Goal: Task Accomplishment & Management: Use online tool/utility

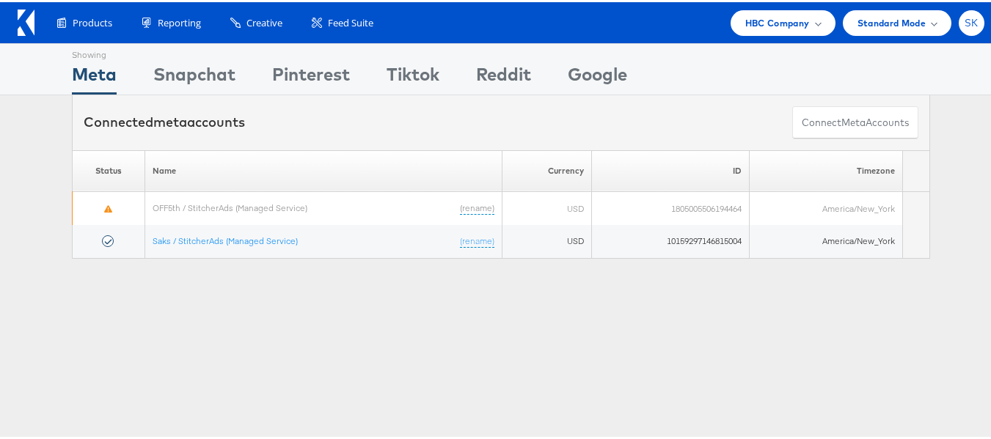
click at [964, 17] on span "SK" at bounding box center [971, 21] width 14 height 10
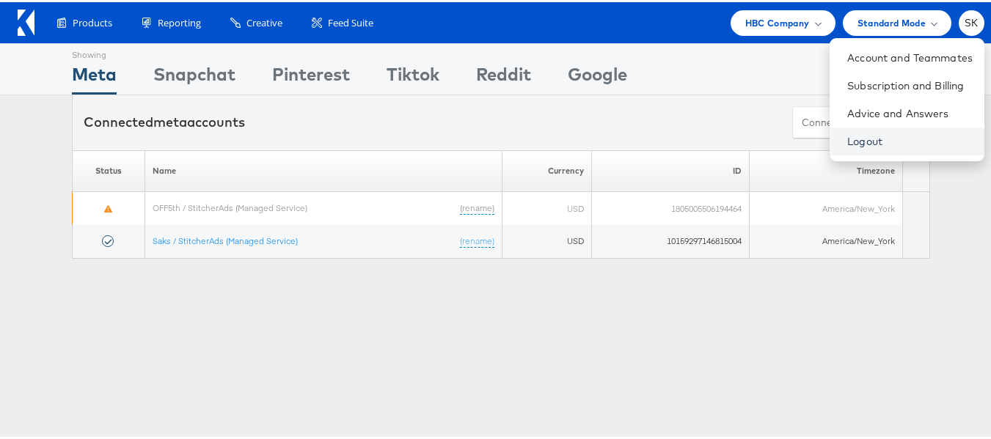
click at [847, 144] on link "Logout" at bounding box center [909, 139] width 125 height 15
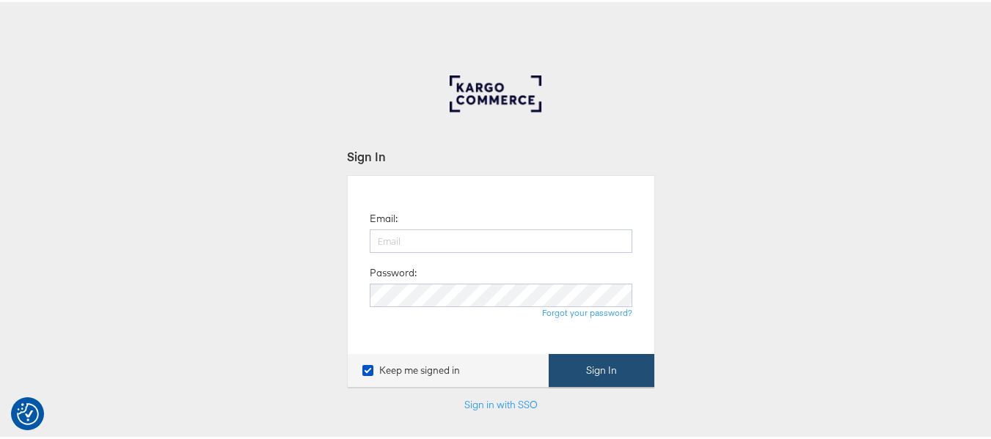
type input "shravan.kumar@kargo.com"
click at [594, 363] on button "Sign In" at bounding box center [602, 368] width 106 height 33
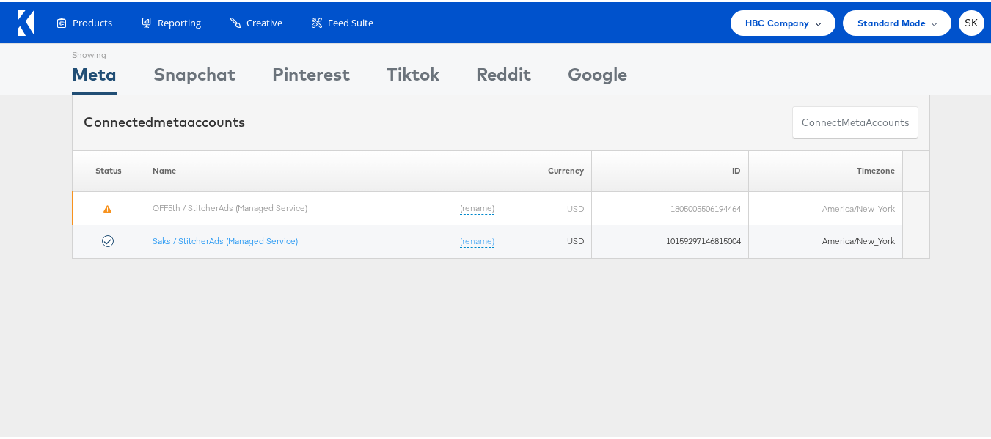
click at [783, 32] on div "HBC Company" at bounding box center [782, 21] width 105 height 26
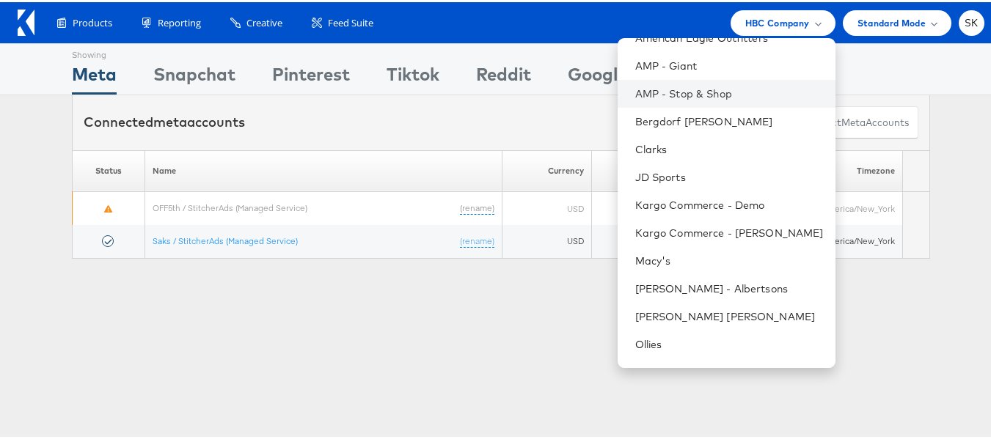
scroll to position [210, 0]
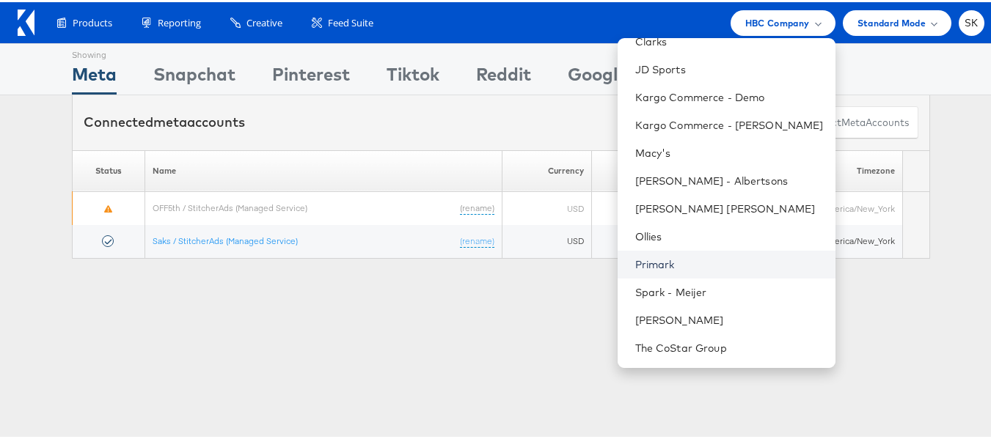
click at [657, 265] on link "Primark" at bounding box center [729, 262] width 188 height 15
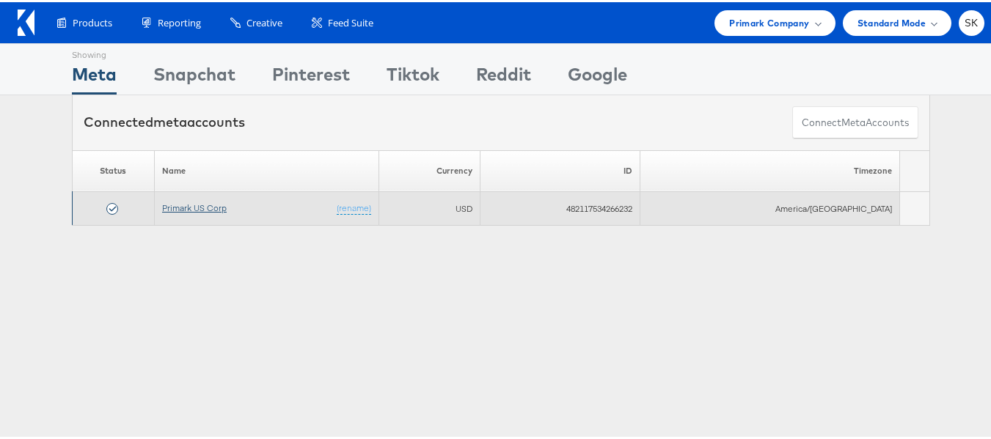
click at [198, 203] on link "Primark US Corp" at bounding box center [194, 205] width 65 height 11
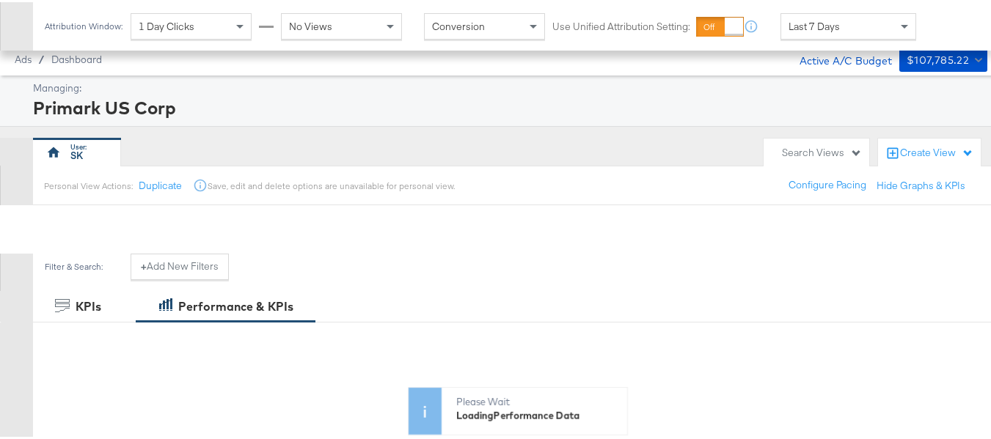
scroll to position [565, 0]
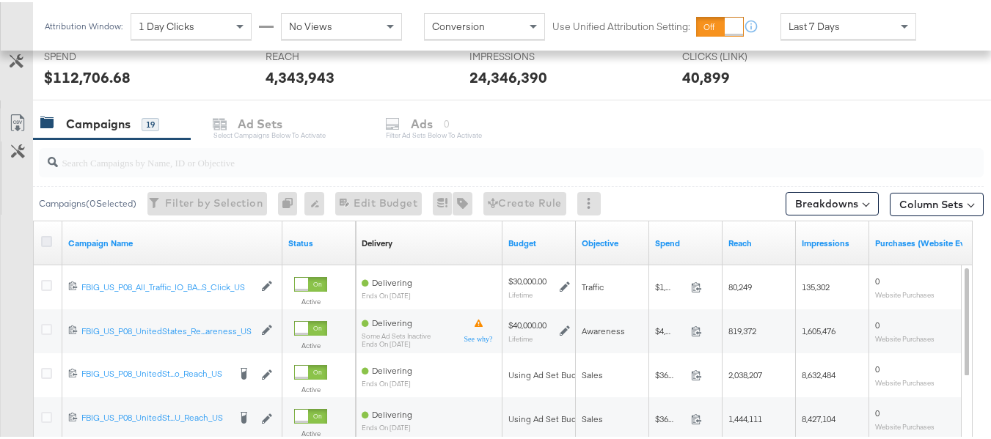
click at [44, 242] on icon at bounding box center [46, 239] width 11 height 11
click at [0, 0] on input "checkbox" at bounding box center [0, 0] width 0 height 0
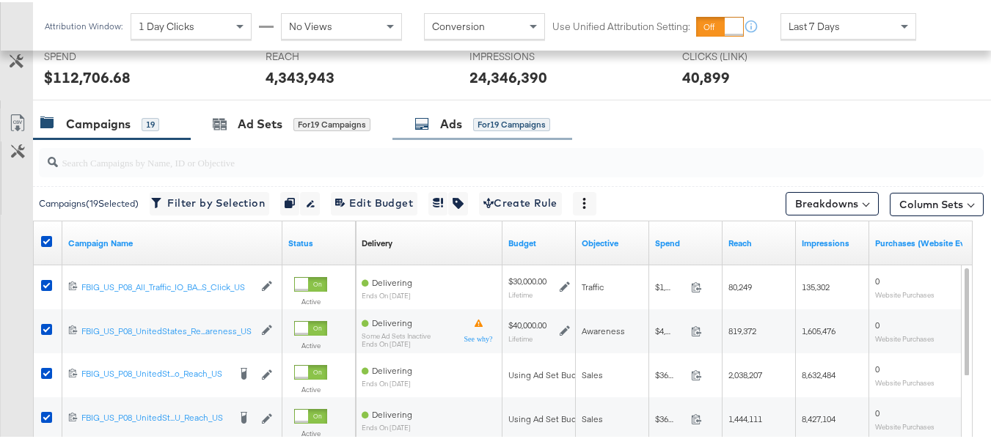
click at [479, 112] on div "Ads for 19 Campaigns" at bounding box center [482, 122] width 180 height 32
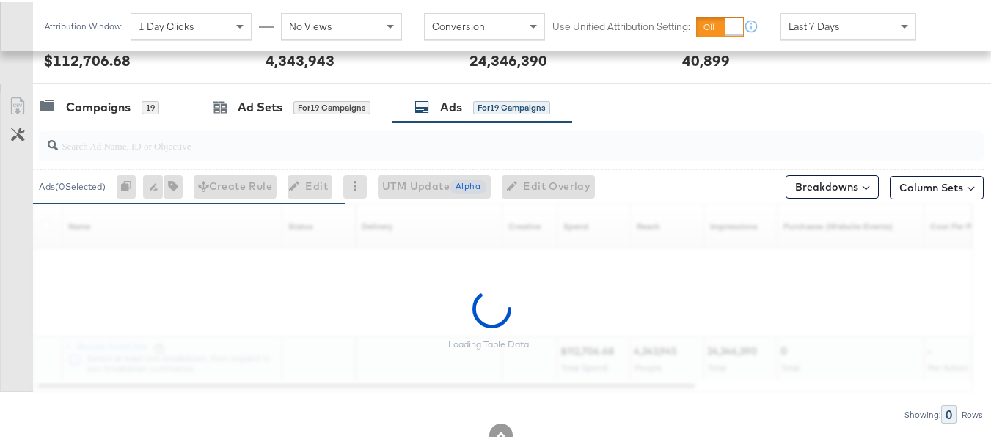
scroll to position [556, 0]
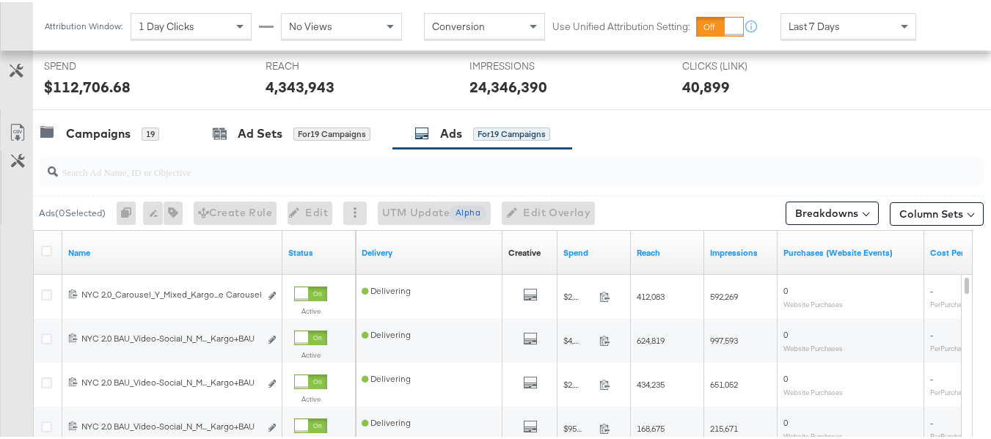
click at [239, 174] on input "search" at bounding box center [479, 164] width 842 height 29
paste input "120230097160510495"
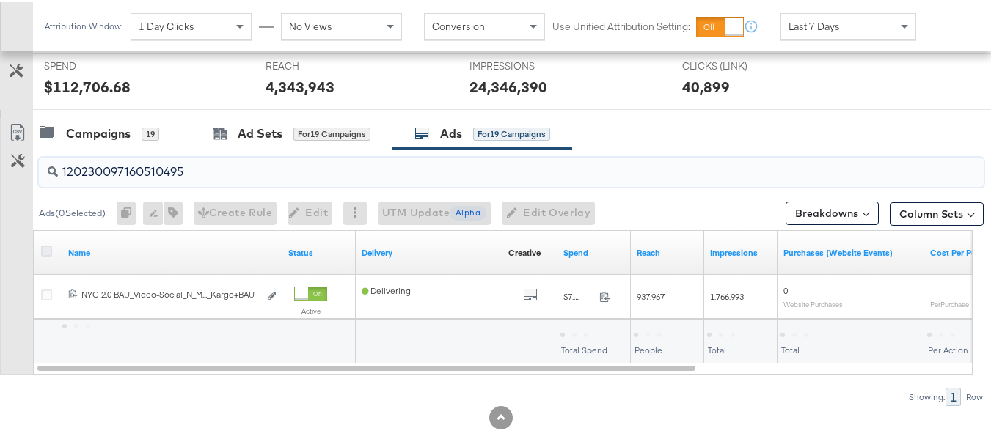
click at [44, 247] on icon at bounding box center [46, 248] width 11 height 11
click at [0, 0] on input "checkbox" at bounding box center [0, 0] width 0 height 0
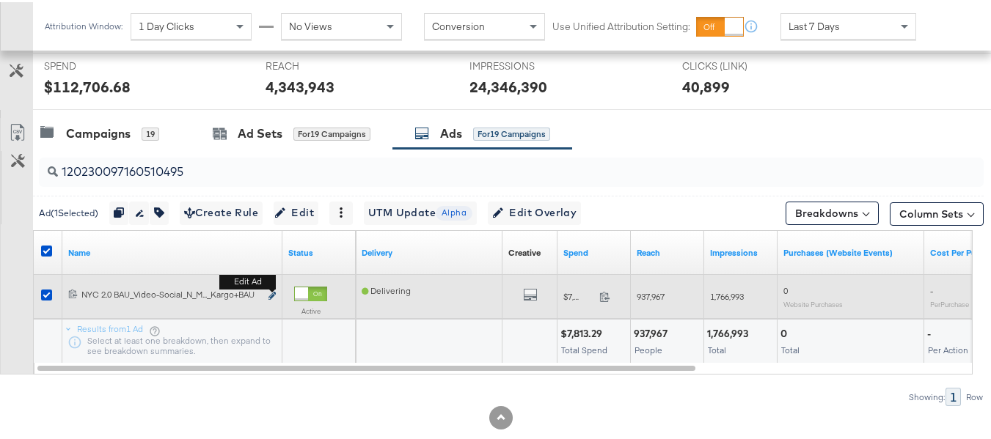
click at [272, 293] on icon "link" at bounding box center [271, 294] width 7 height 8
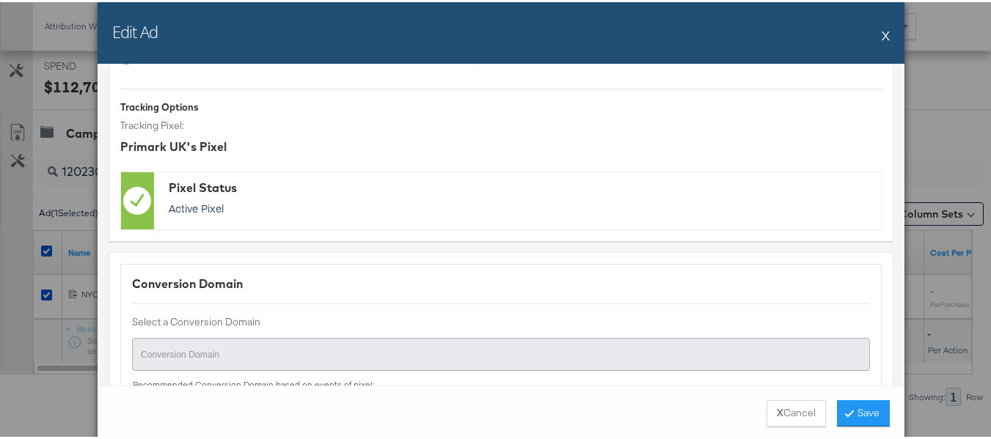
scroll to position [1456, 0]
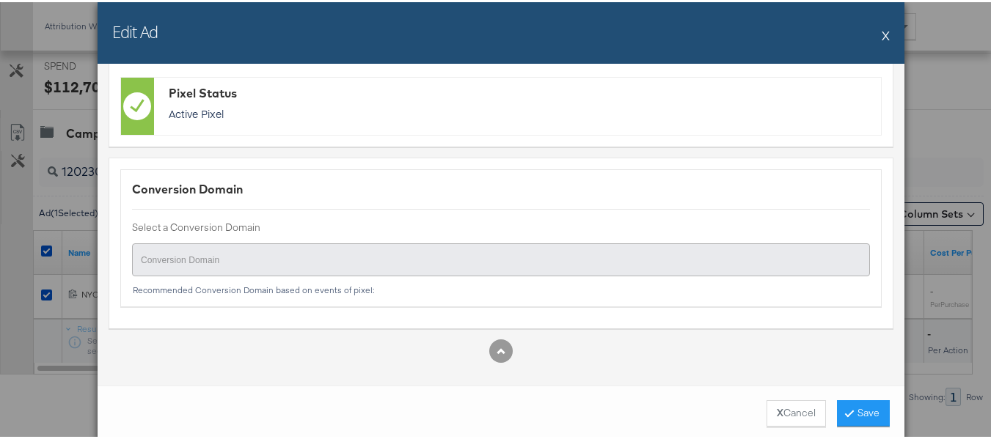
click at [881, 32] on button "X" at bounding box center [885, 32] width 8 height 29
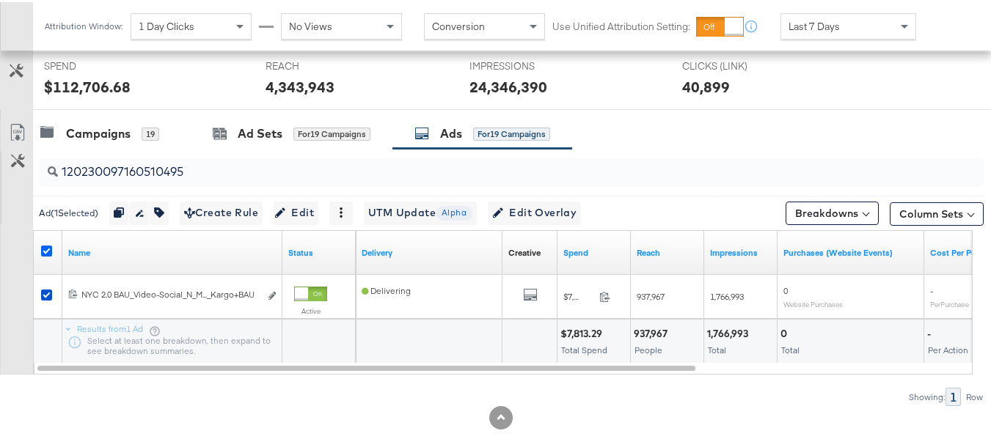
click at [45, 250] on icon at bounding box center [46, 248] width 11 height 11
click at [0, 0] on input "checkbox" at bounding box center [0, 0] width 0 height 0
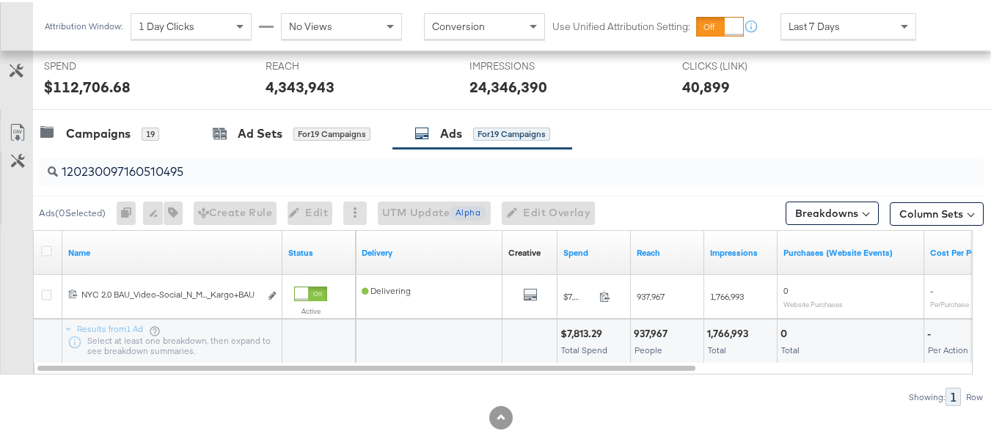
click at [208, 171] on input "120230097160510495" at bounding box center [479, 164] width 842 height 29
paste input "2"
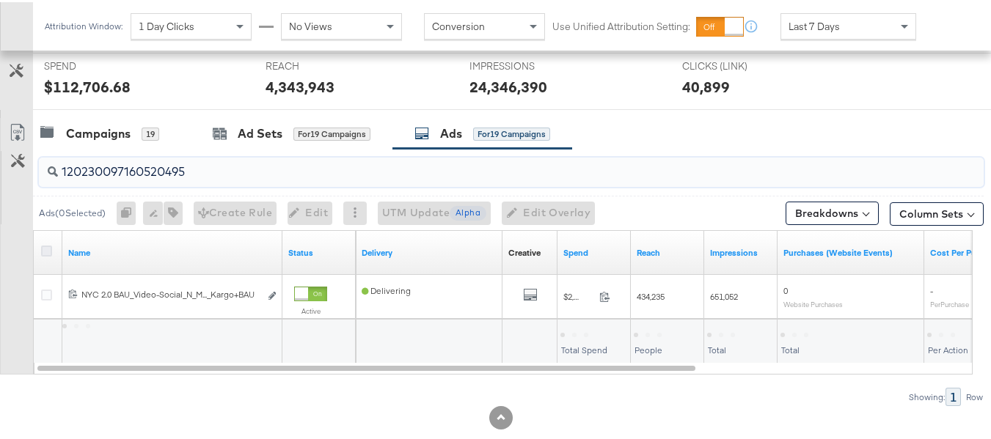
click at [43, 248] on icon at bounding box center [46, 248] width 11 height 11
click at [0, 0] on input "checkbox" at bounding box center [0, 0] width 0 height 0
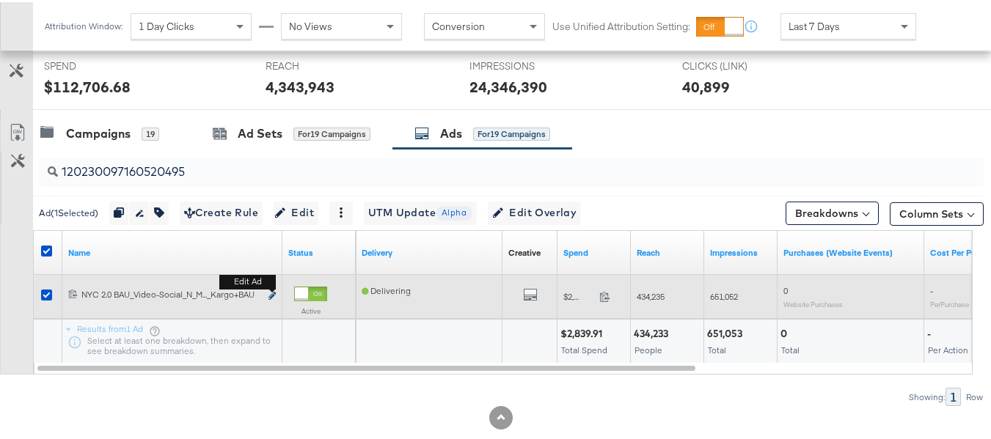
click at [271, 293] on icon "link" at bounding box center [271, 294] width 7 height 8
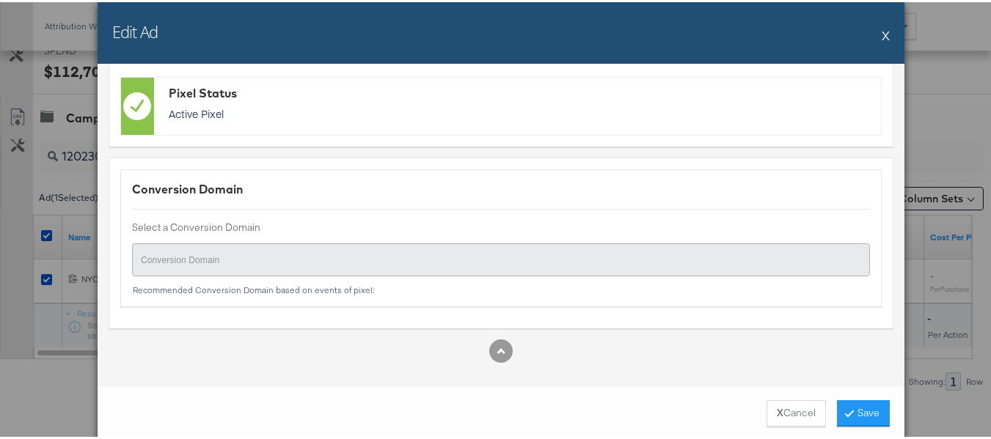
scroll to position [585, 0]
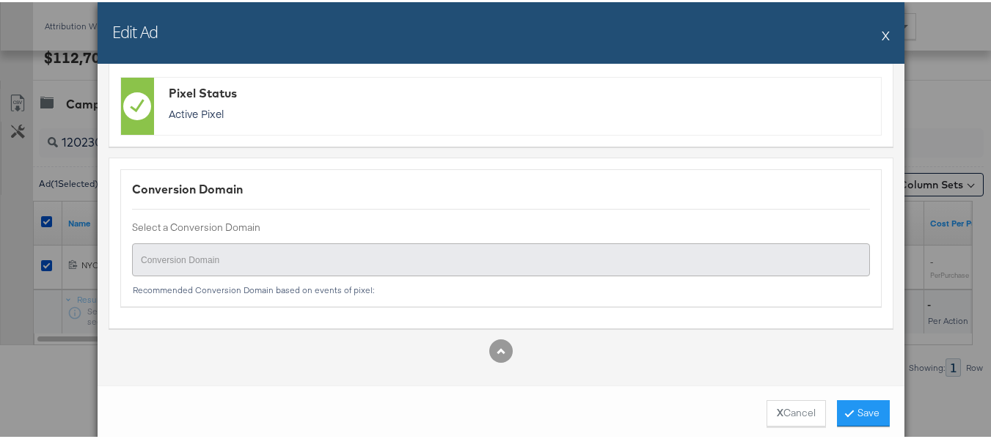
click at [885, 32] on div "Edit Ad X" at bounding box center [501, 31] width 807 height 62
click at [881, 33] on button "X" at bounding box center [885, 32] width 8 height 29
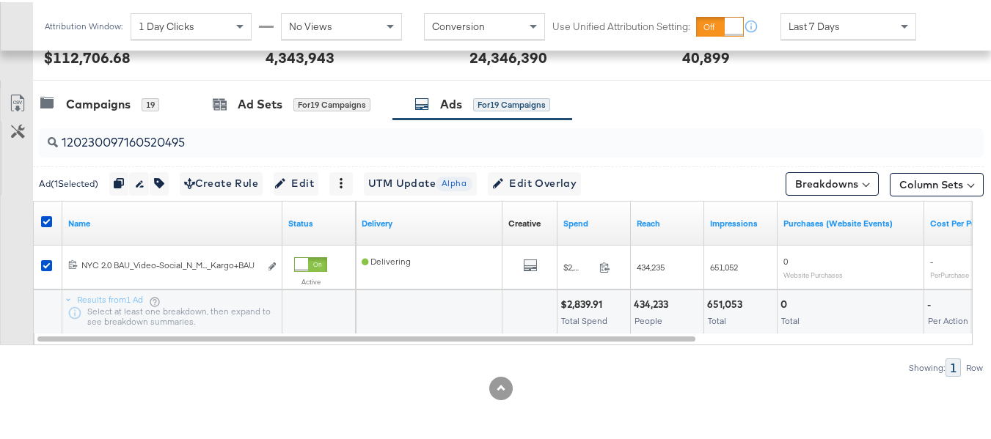
click at [148, 142] on input "120230097160520495" at bounding box center [479, 134] width 842 height 29
paste input "3"
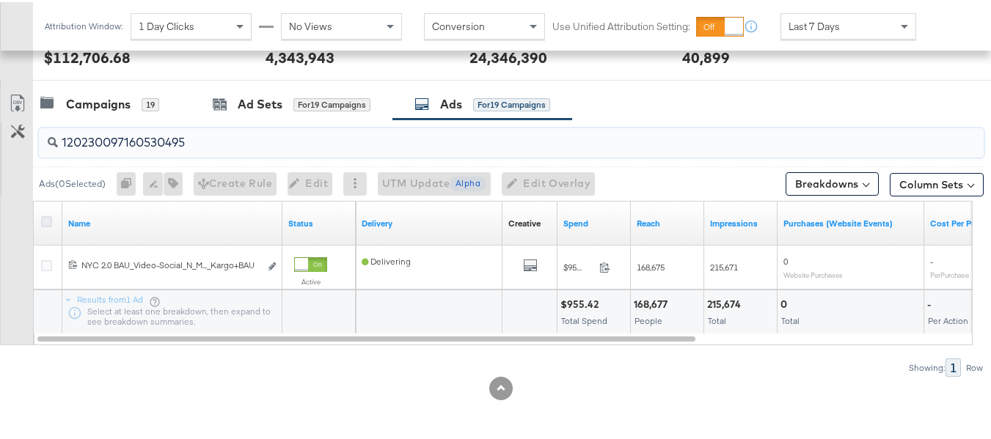
type input "120230097160530495"
click at [46, 215] on icon at bounding box center [46, 219] width 11 height 11
click at [0, 0] on input "checkbox" at bounding box center [0, 0] width 0 height 0
click at [138, 142] on input "120230097160530495" at bounding box center [479, 134] width 842 height 29
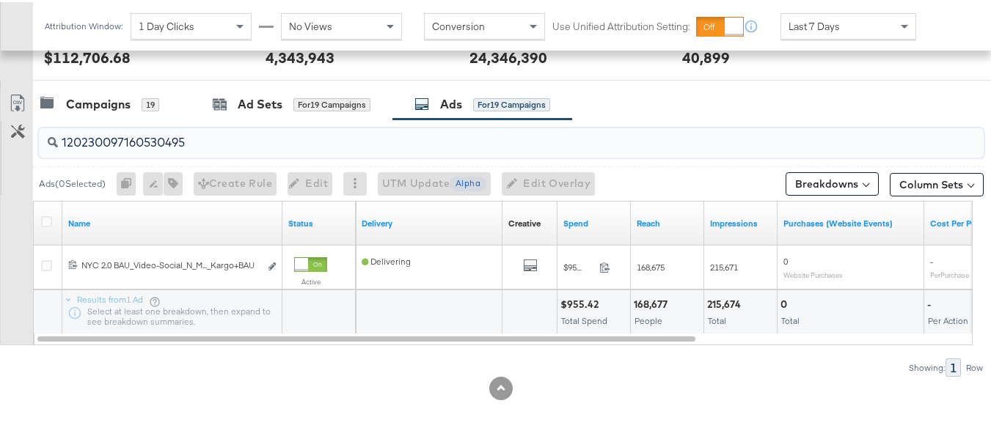
click at [138, 142] on input "120230097160530495" at bounding box center [479, 134] width 842 height 29
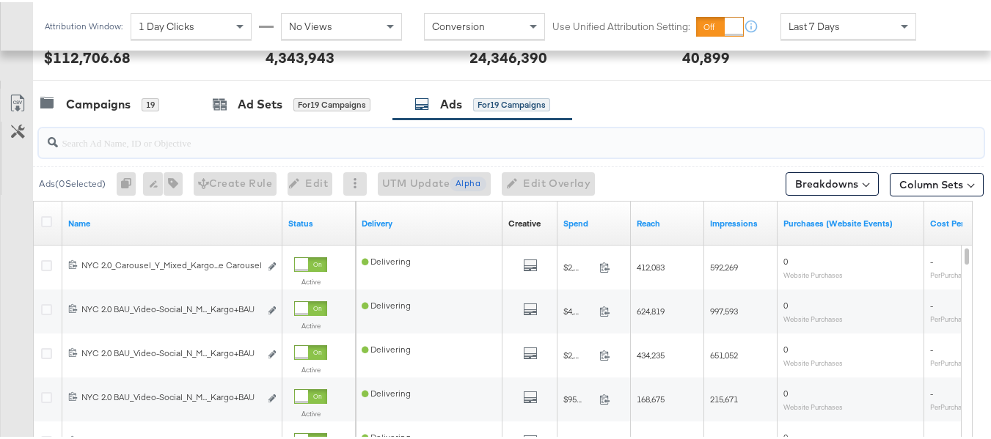
click at [136, 143] on input "search" at bounding box center [479, 134] width 842 height 29
paste input "120230097160530495"
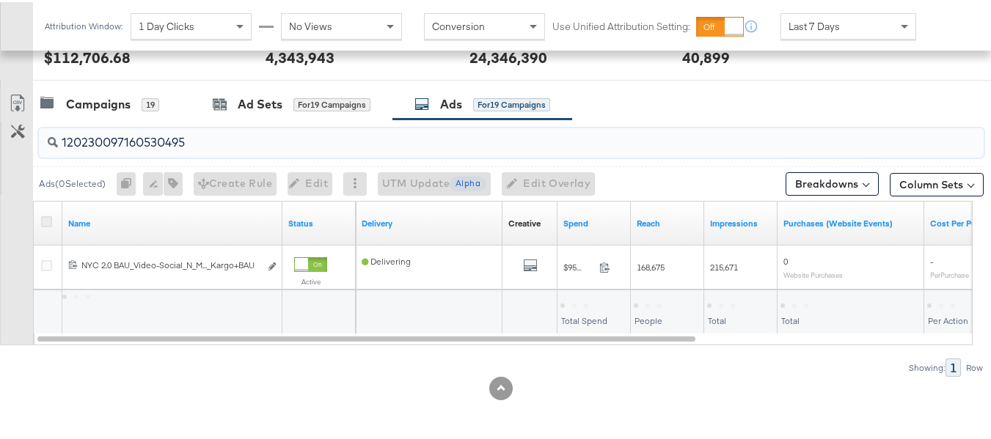
click at [43, 219] on icon at bounding box center [46, 219] width 11 height 11
click at [0, 0] on input "checkbox" at bounding box center [0, 0] width 0 height 0
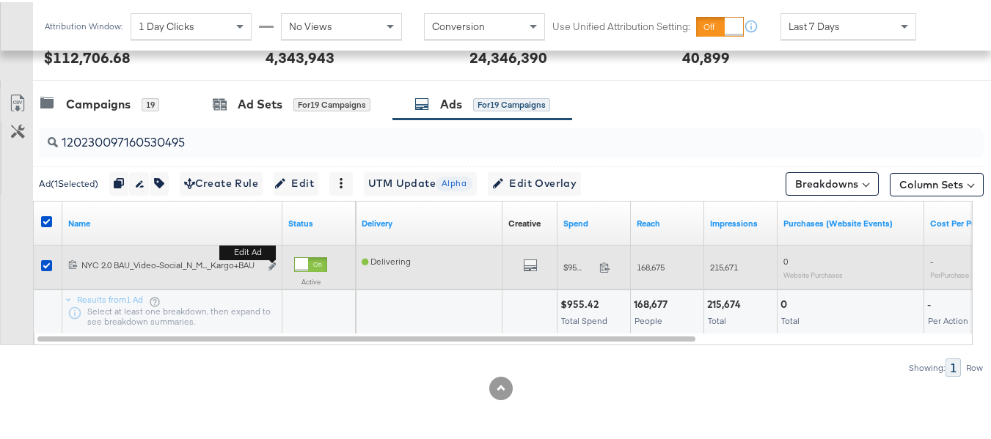
click at [273, 258] on b "Edit ad" at bounding box center [247, 250] width 56 height 15
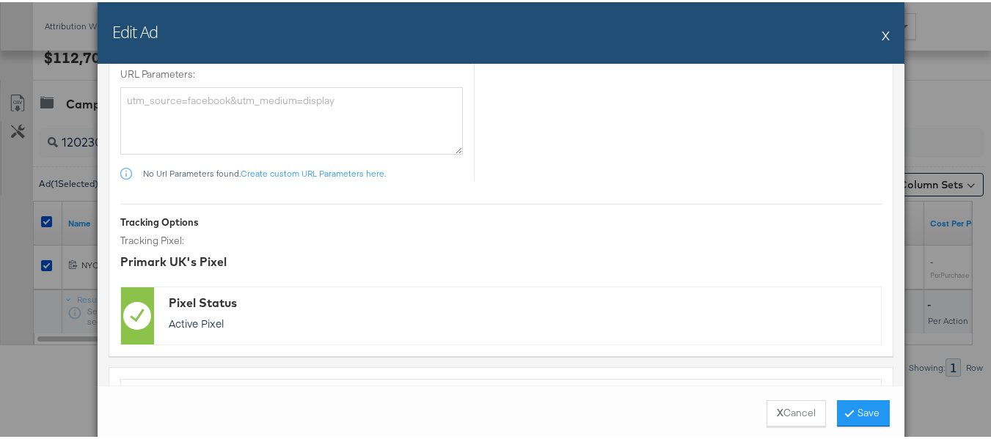
scroll to position [1456, 0]
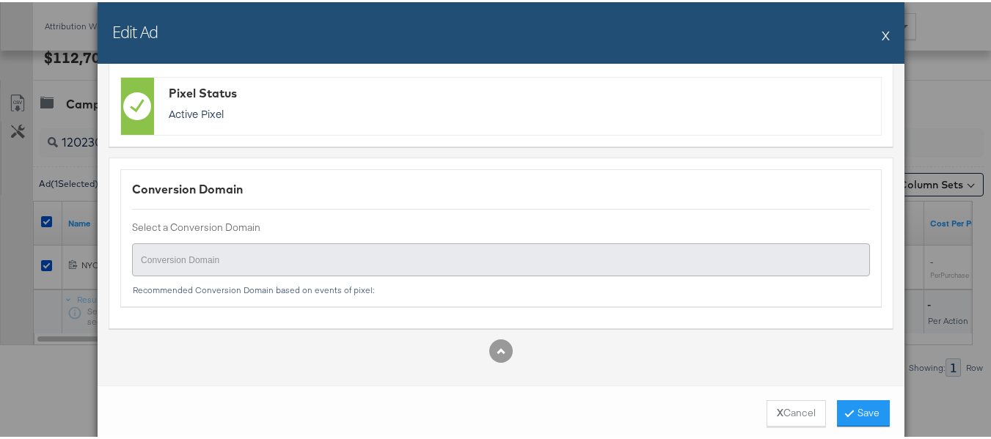
click at [887, 37] on div "Edit Ad X" at bounding box center [501, 31] width 807 height 62
click at [884, 36] on button "X" at bounding box center [885, 32] width 8 height 29
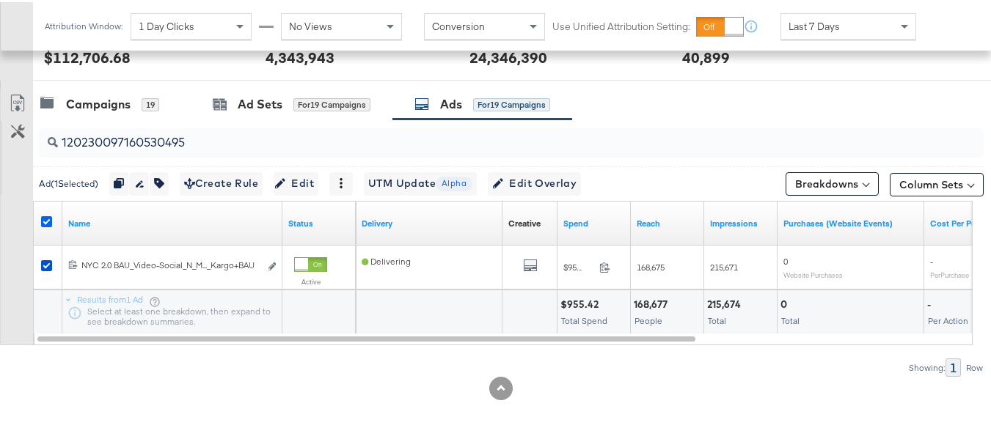
click at [48, 215] on icon at bounding box center [46, 219] width 11 height 11
click at [0, 0] on input "checkbox" at bounding box center [0, 0] width 0 height 0
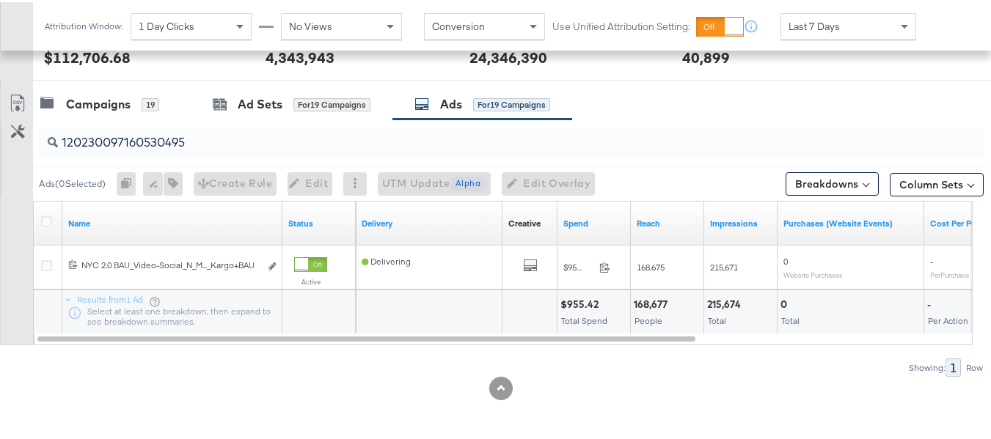
click at [131, 119] on div "120230097160530495" at bounding box center [508, 140] width 950 height 47
click at [128, 142] on input "120230097160530495" at bounding box center [479, 134] width 842 height 29
paste input "24489"
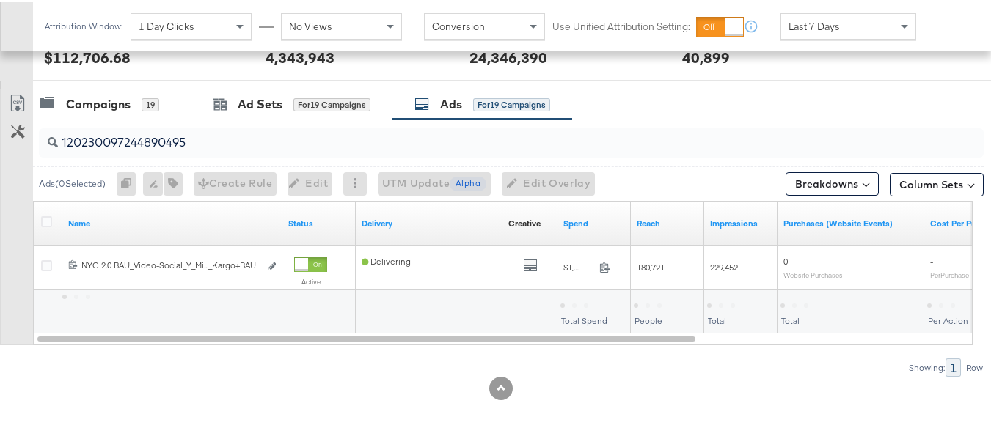
click at [52, 223] on div at bounding box center [48, 221] width 15 height 15
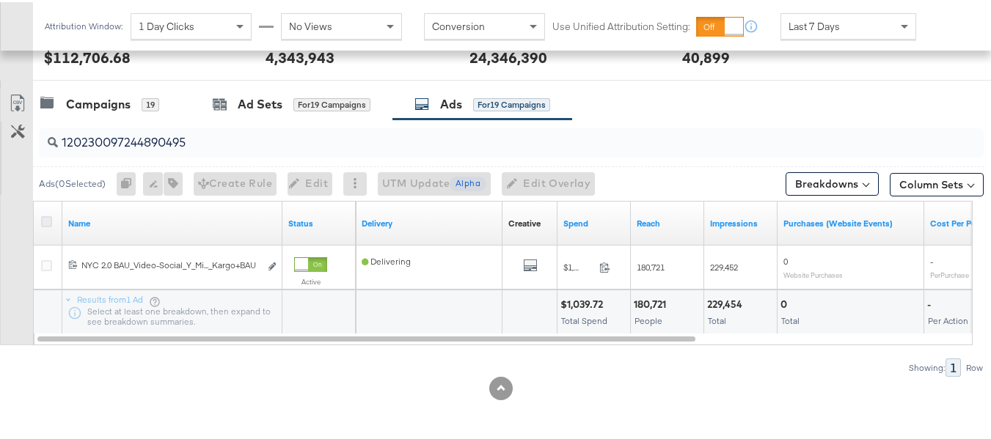
click at [51, 219] on icon at bounding box center [46, 219] width 11 height 11
click at [0, 0] on input "checkbox" at bounding box center [0, 0] width 0 height 0
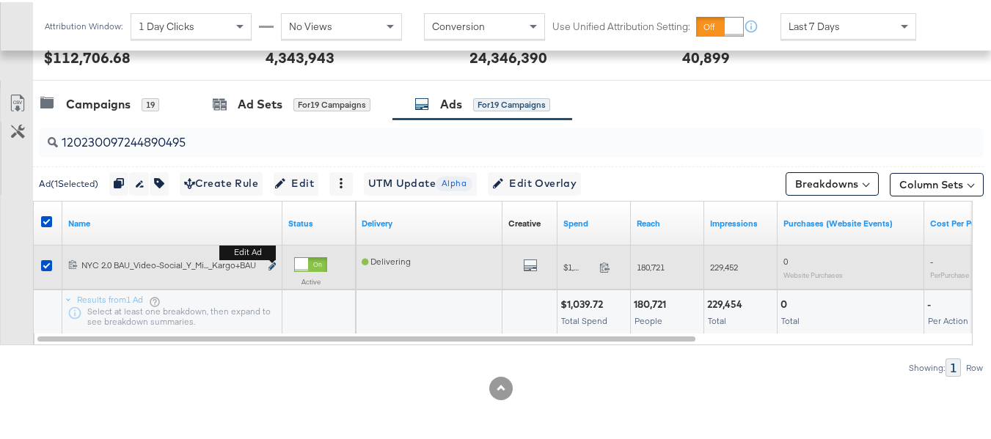
click at [272, 265] on icon "link" at bounding box center [271, 264] width 7 height 8
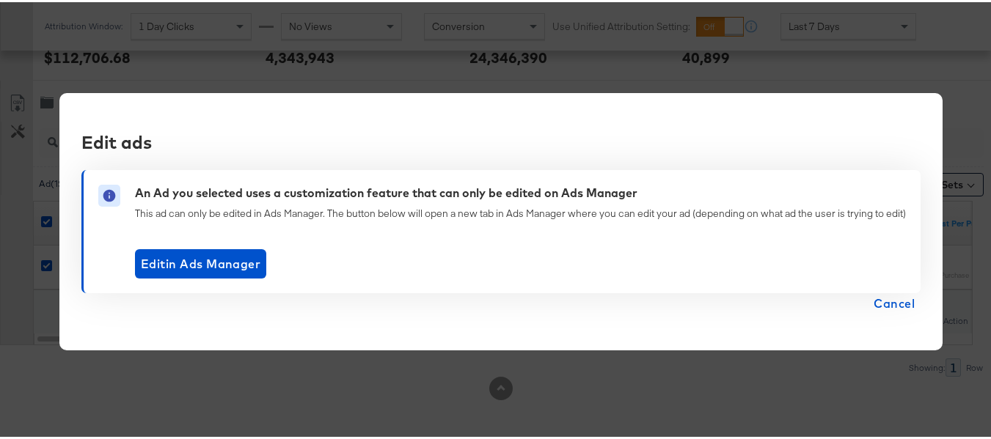
click at [890, 304] on span "Cancel" at bounding box center [893, 301] width 41 height 21
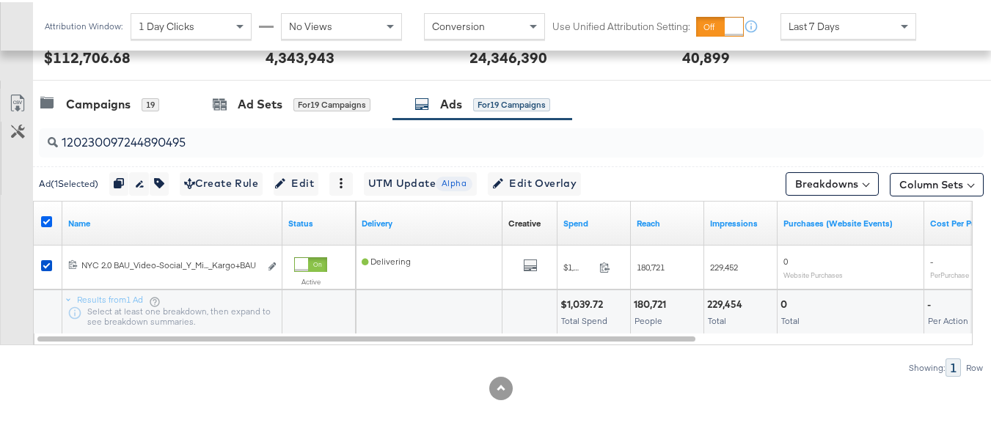
click at [41, 214] on icon at bounding box center [46, 219] width 11 height 11
click at [0, 0] on input "checkbox" at bounding box center [0, 0] width 0 height 0
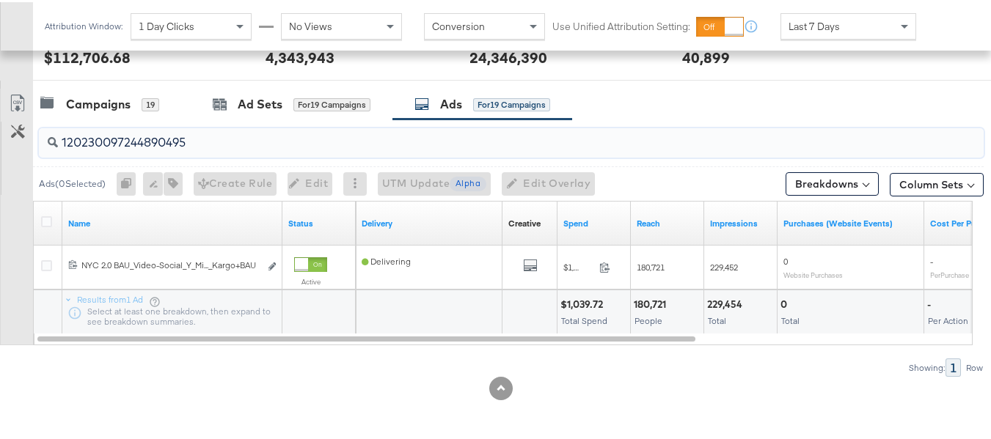
click at [176, 139] on input "120230097244890495" at bounding box center [479, 134] width 842 height 29
click at [44, 221] on icon at bounding box center [46, 219] width 11 height 11
click at [0, 0] on input "checkbox" at bounding box center [0, 0] width 0 height 0
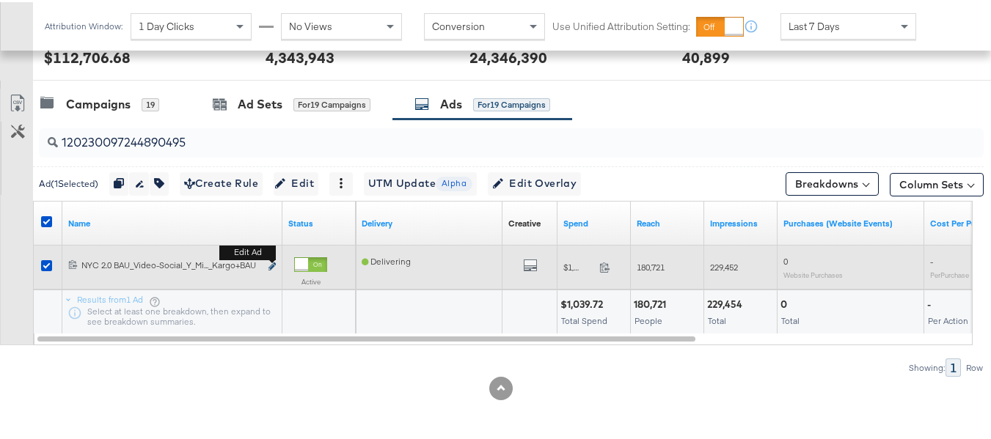
click at [273, 263] on icon "link" at bounding box center [271, 264] width 7 height 8
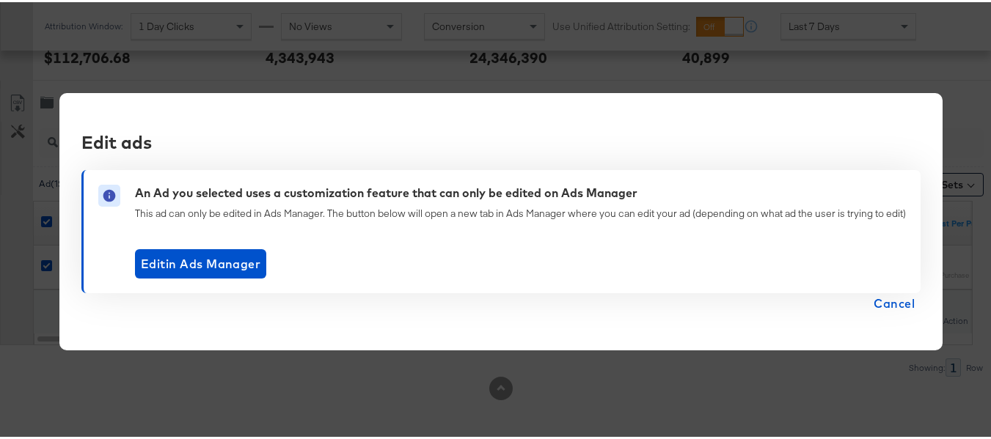
click at [893, 295] on span "Cancel" at bounding box center [893, 301] width 41 height 21
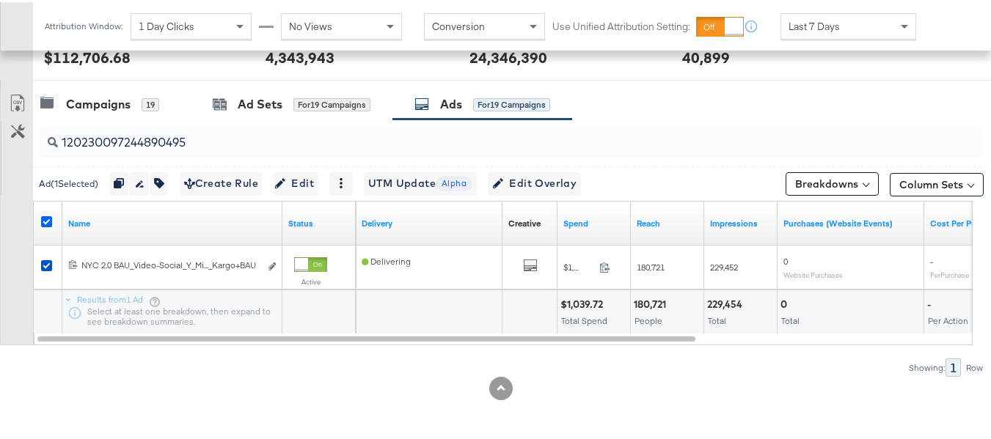
click at [43, 219] on icon at bounding box center [46, 219] width 11 height 11
click at [0, 0] on input "checkbox" at bounding box center [0, 0] width 0 height 0
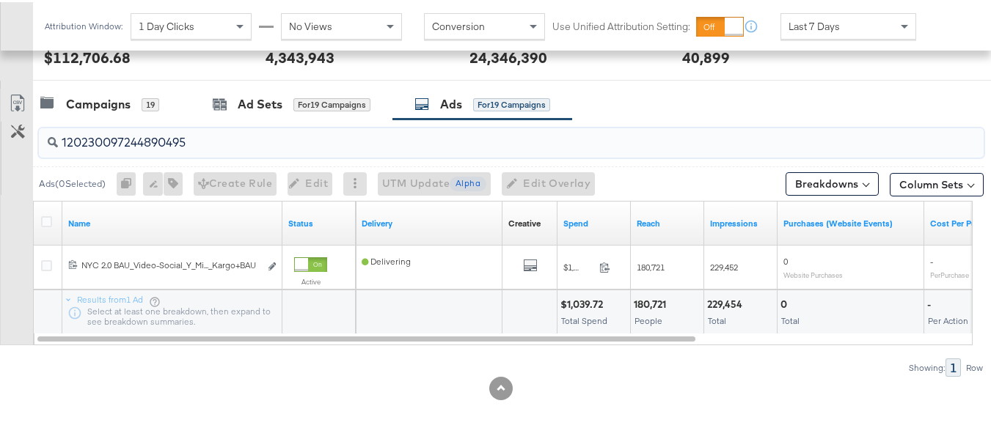
click at [193, 136] on input "120230097244890495" at bounding box center [479, 134] width 842 height 29
paste input "90"
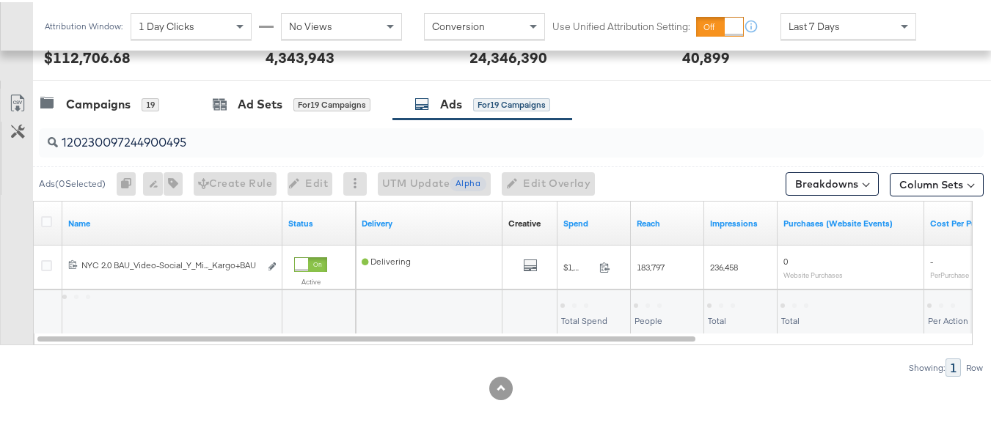
click at [54, 222] on div at bounding box center [48, 221] width 15 height 15
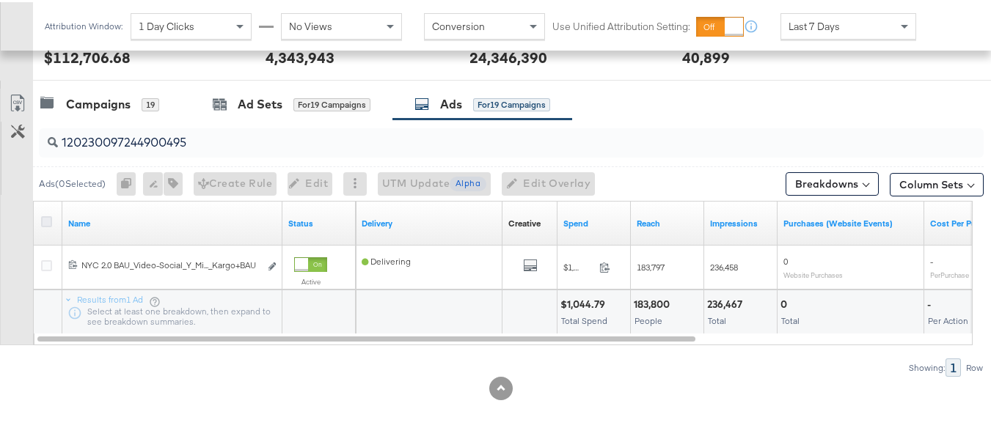
click at [48, 221] on icon at bounding box center [46, 219] width 11 height 11
click at [0, 0] on input "checkbox" at bounding box center [0, 0] width 0 height 0
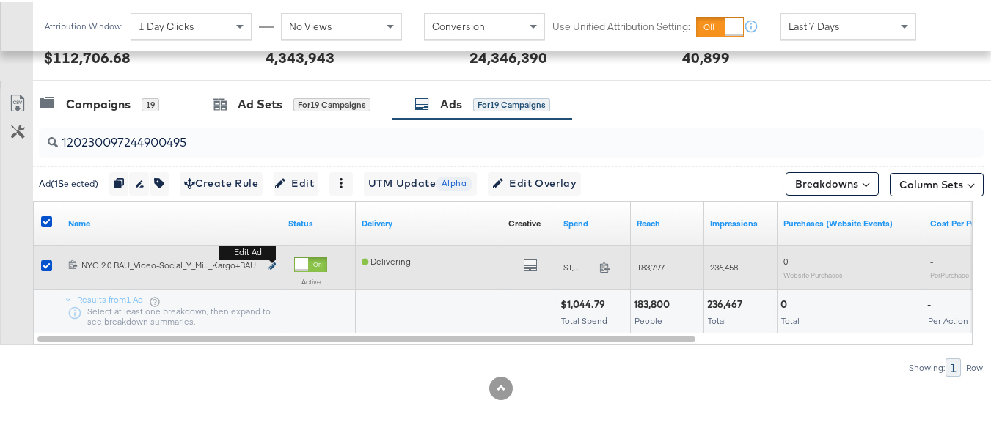
click at [269, 261] on icon "link" at bounding box center [271, 264] width 7 height 8
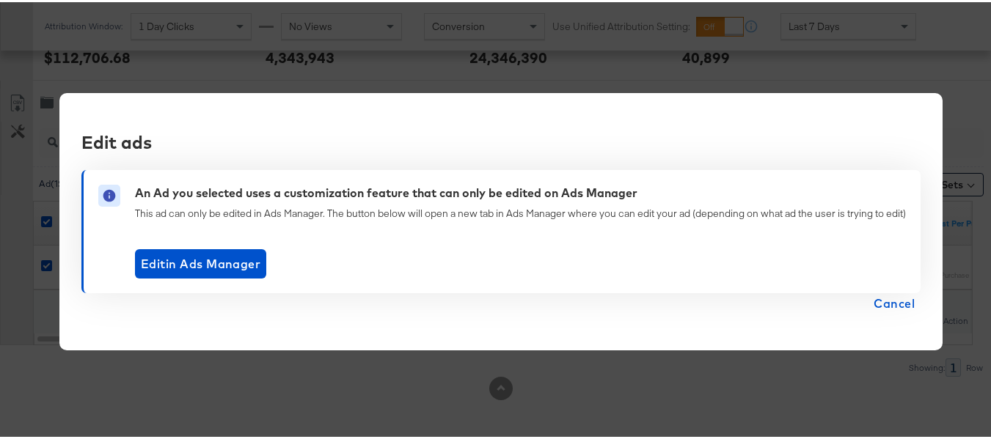
click at [898, 305] on span "Cancel" at bounding box center [893, 301] width 41 height 21
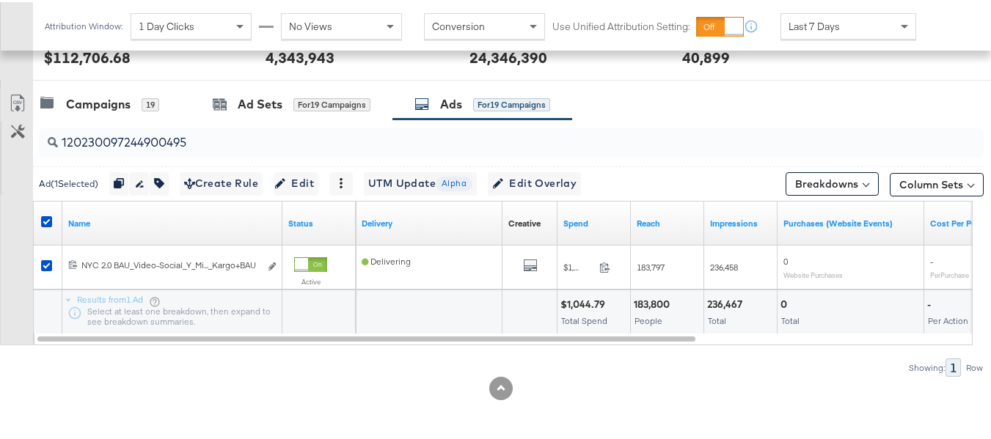
click at [54, 219] on div at bounding box center [48, 221] width 15 height 15
click at [41, 221] on icon at bounding box center [46, 219] width 11 height 11
click at [0, 0] on input "checkbox" at bounding box center [0, 0] width 0 height 0
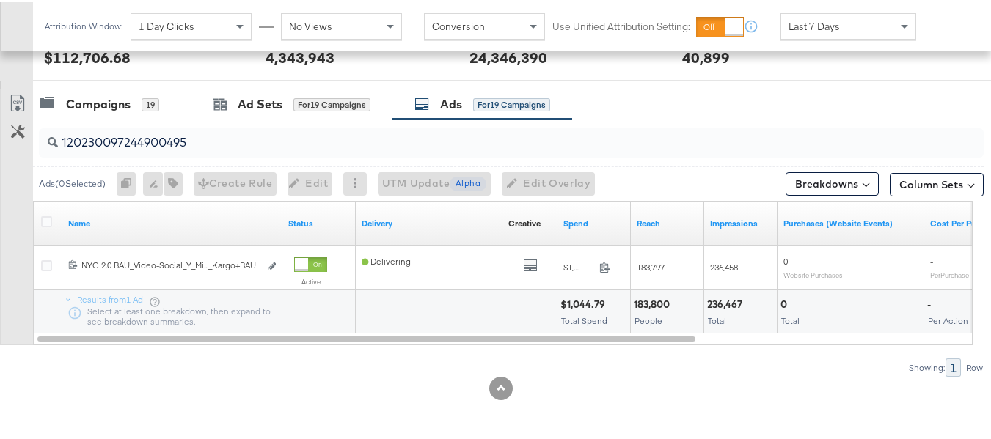
click at [215, 131] on input "120230097244900495" at bounding box center [479, 134] width 842 height 29
paste input "1"
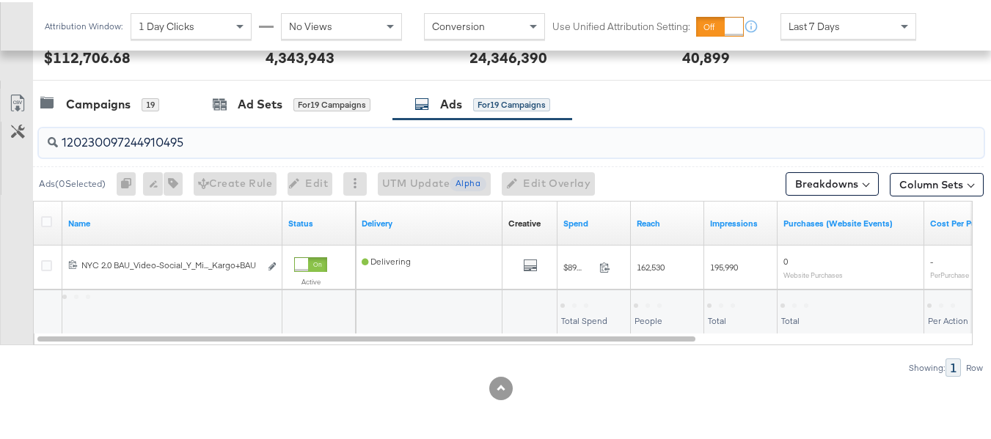
click at [40, 219] on div at bounding box center [48, 221] width 27 height 26
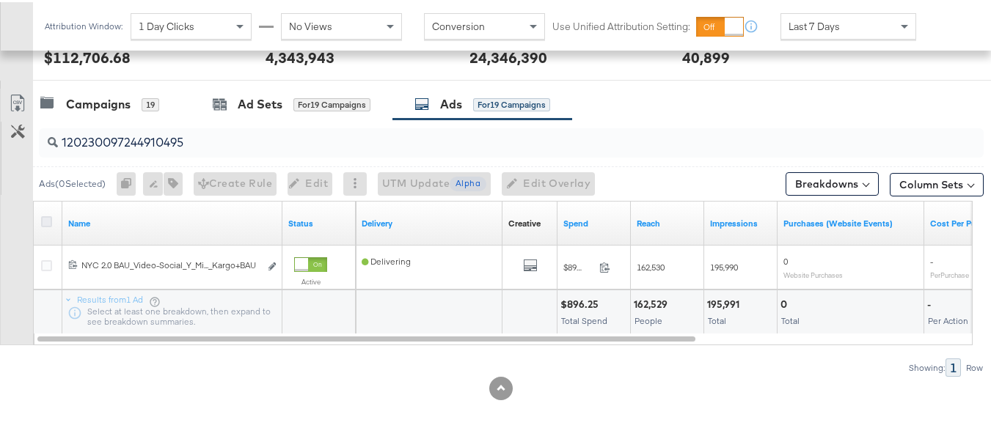
click at [45, 219] on icon at bounding box center [46, 219] width 11 height 11
click at [0, 0] on input "checkbox" at bounding box center [0, 0] width 0 height 0
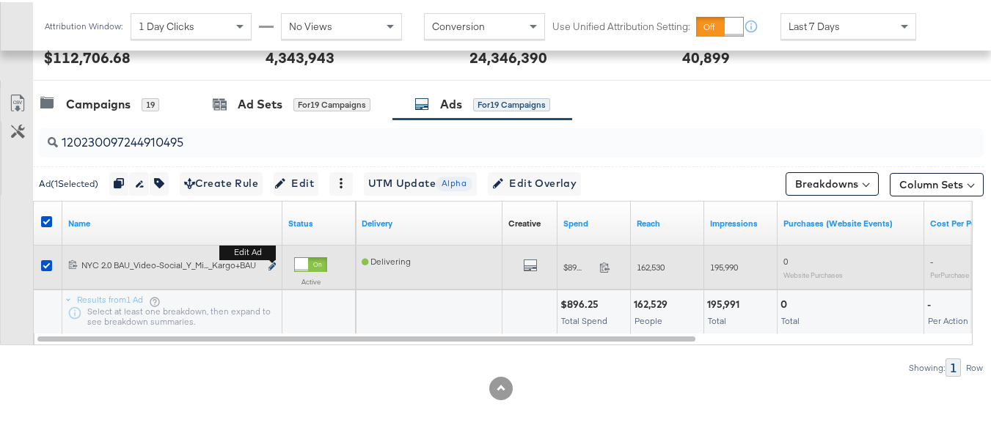
click at [274, 260] on button "Edit ad" at bounding box center [272, 264] width 9 height 15
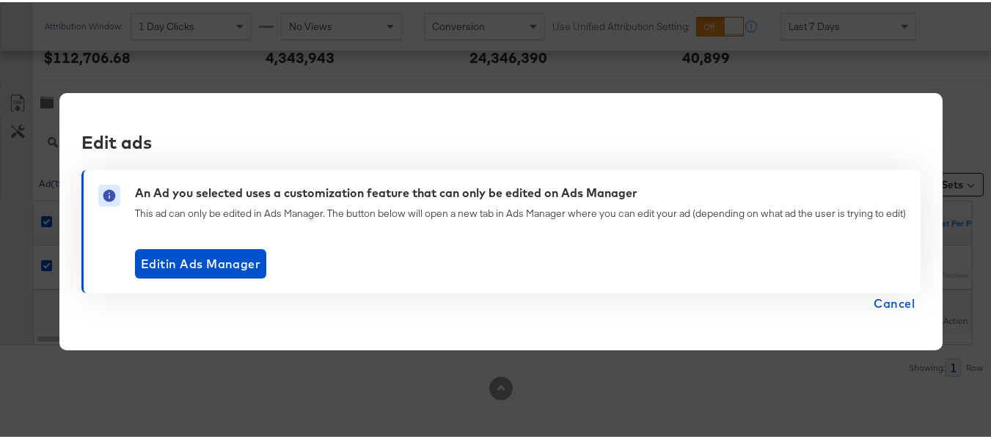
click at [889, 300] on span "Cancel" at bounding box center [893, 301] width 41 height 21
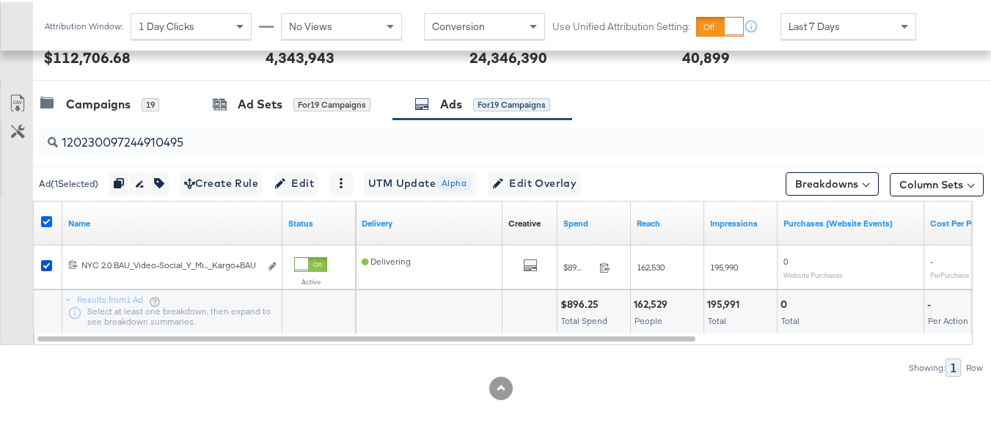
click at [45, 219] on icon at bounding box center [46, 219] width 11 height 11
click at [0, 0] on input "checkbox" at bounding box center [0, 0] width 0 height 0
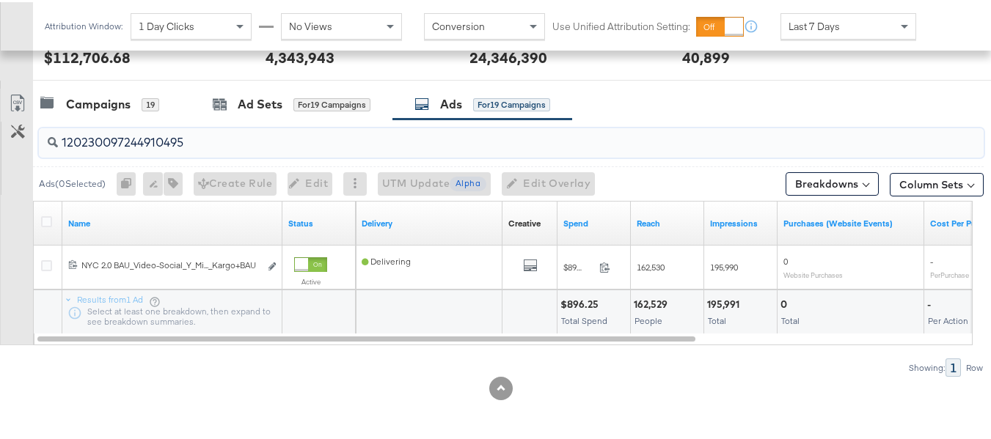
click at [189, 136] on input "120230097244910495" at bounding box center [479, 134] width 842 height 29
paste input "2"
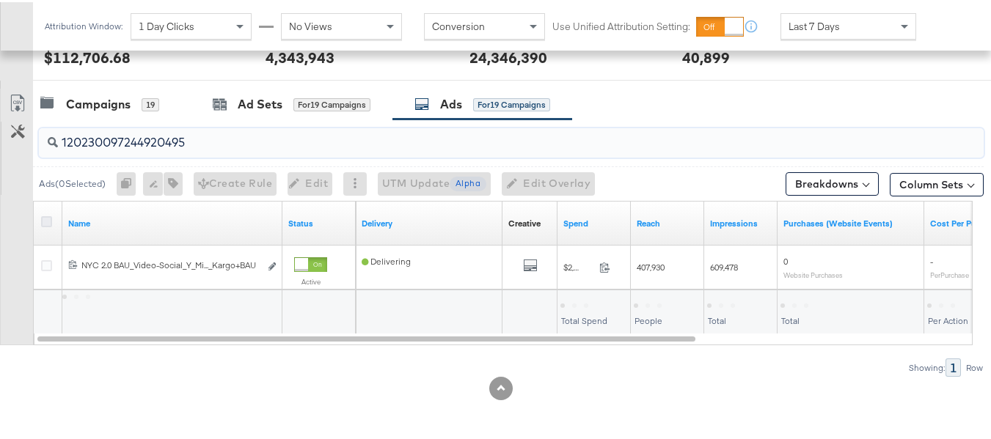
click at [43, 218] on icon at bounding box center [46, 219] width 11 height 11
click at [0, 0] on input "checkbox" at bounding box center [0, 0] width 0 height 0
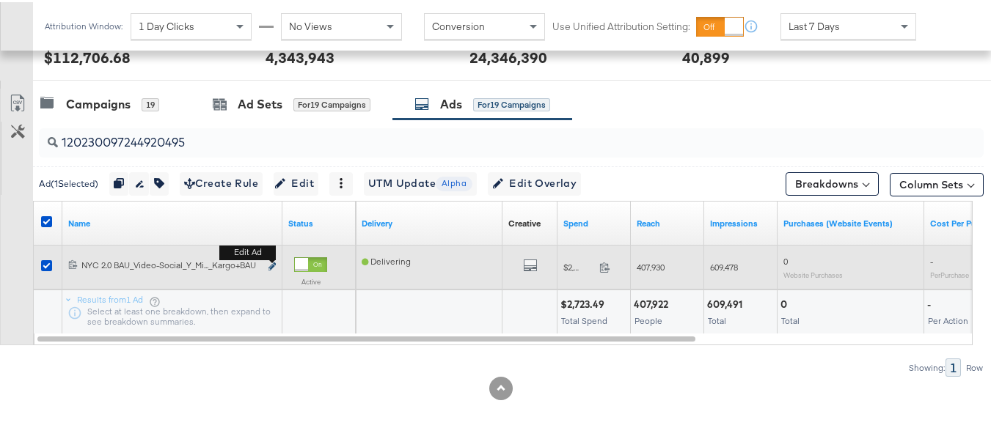
click at [273, 260] on button "Edit ad" at bounding box center [272, 264] width 9 height 15
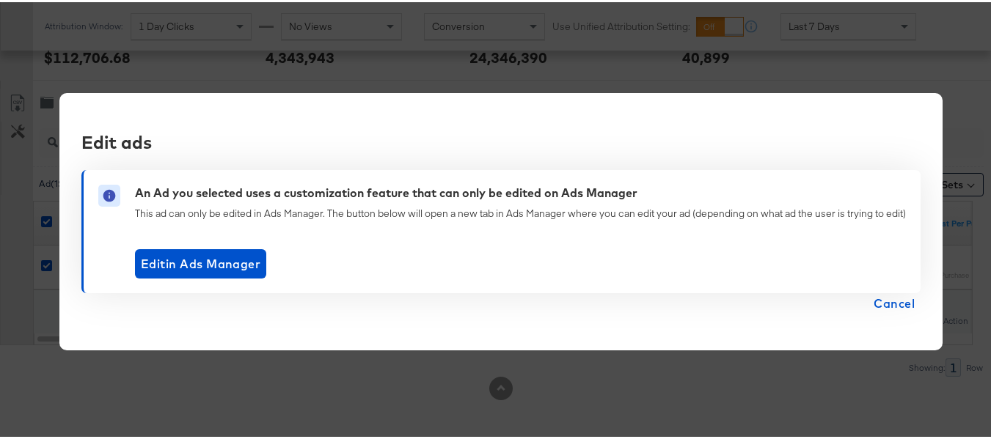
click at [873, 309] on span "Cancel" at bounding box center [893, 301] width 41 height 21
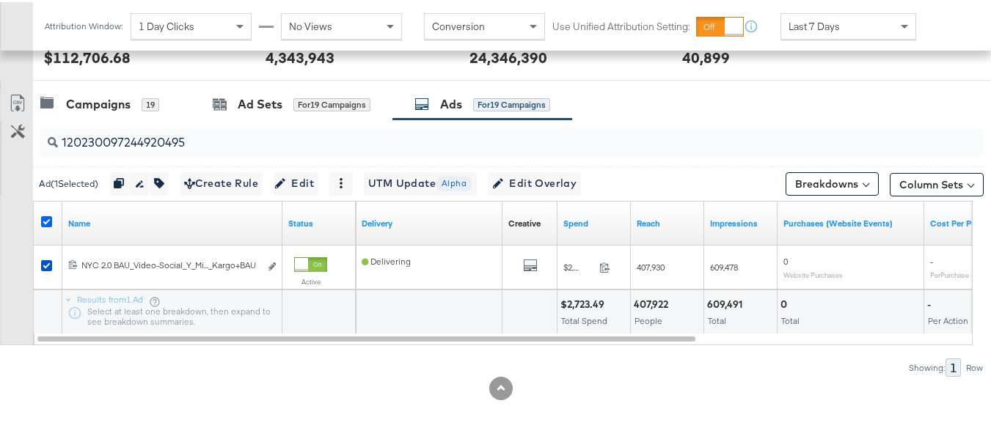
click at [47, 222] on icon at bounding box center [46, 219] width 11 height 11
click at [0, 0] on input "checkbox" at bounding box center [0, 0] width 0 height 0
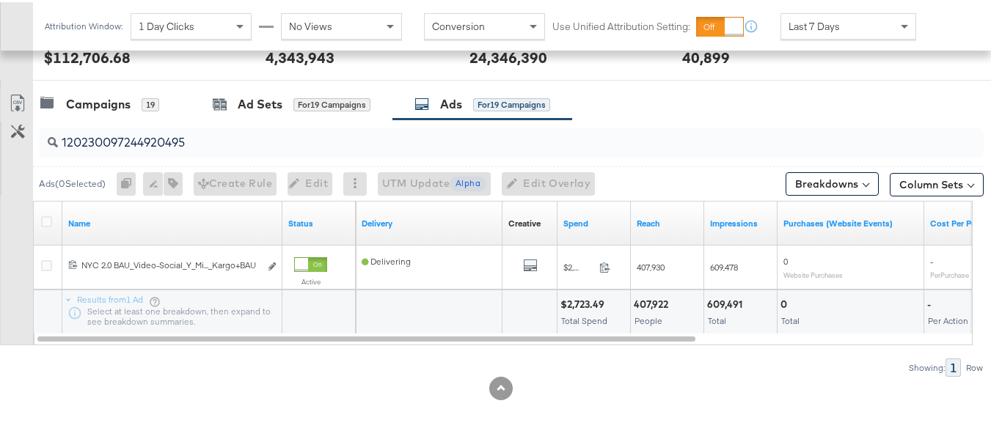
click at [169, 149] on input "120230097244920495" at bounding box center [479, 134] width 842 height 29
paste input "25444093"
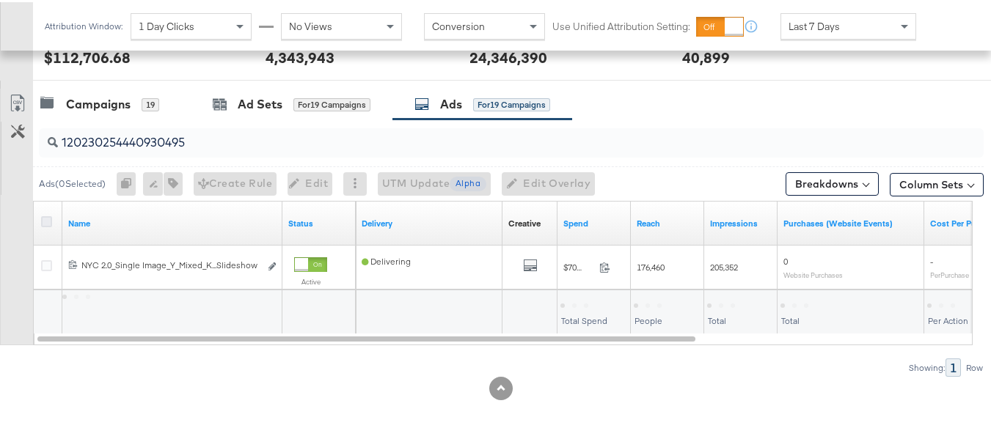
click at [44, 214] on icon at bounding box center [46, 219] width 11 height 11
click at [0, 0] on input "checkbox" at bounding box center [0, 0] width 0 height 0
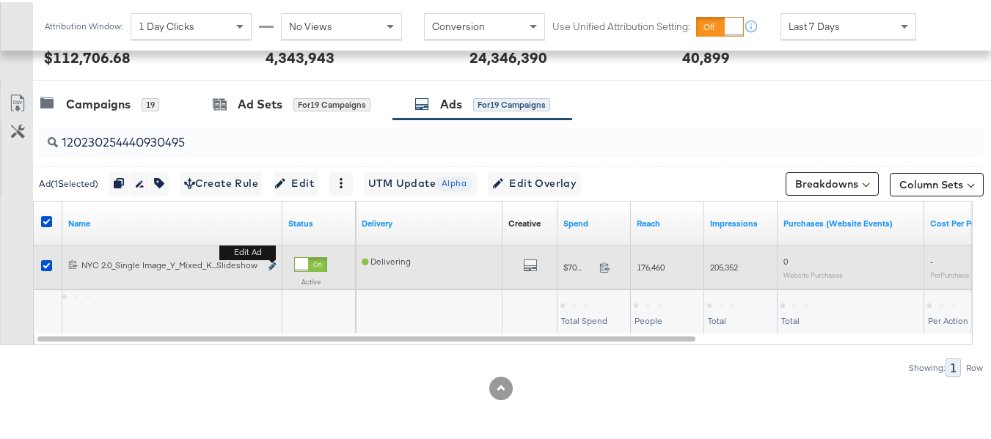
click at [272, 265] on icon "link" at bounding box center [271, 264] width 7 height 8
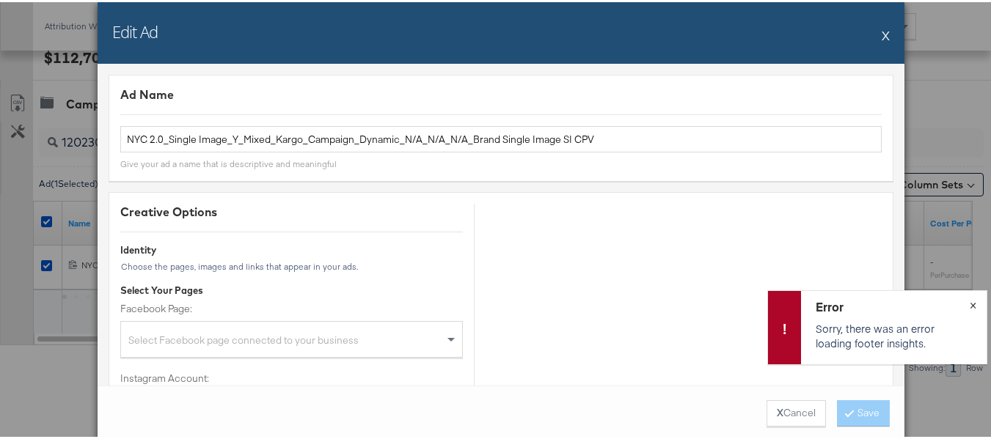
click at [969, 298] on span "×" at bounding box center [972, 301] width 7 height 17
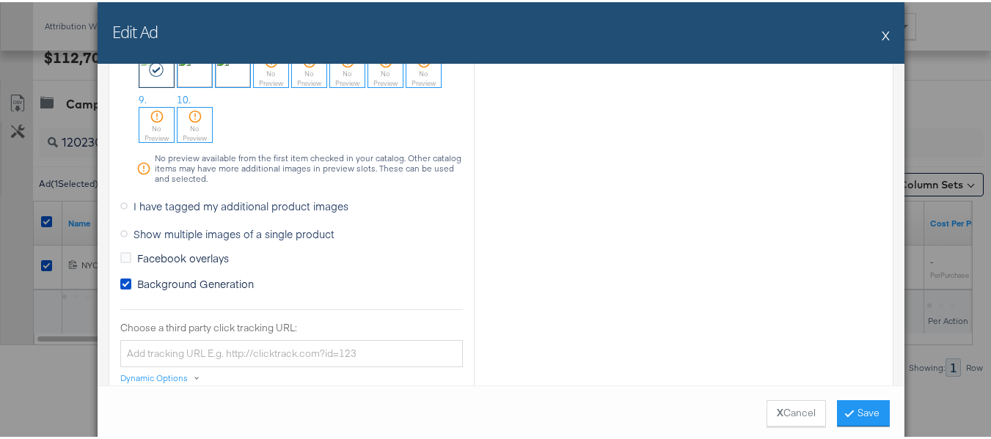
scroll to position [1027, 0]
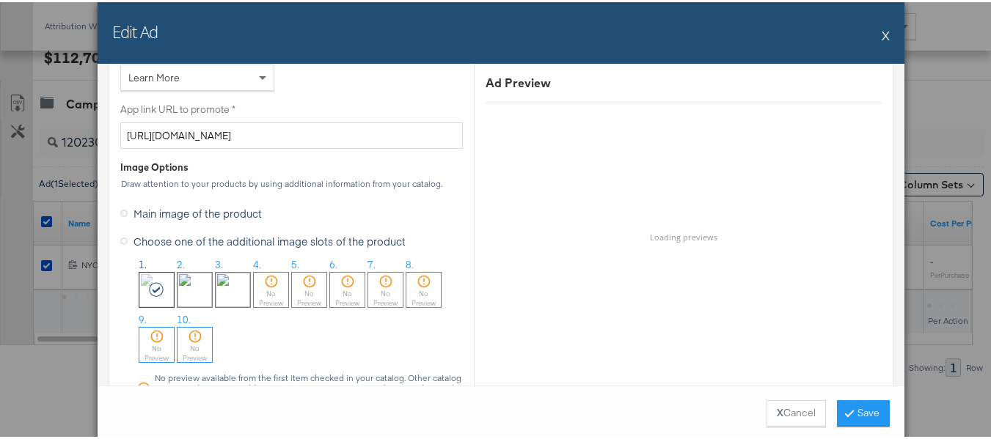
click at [881, 41] on button "X" at bounding box center [885, 32] width 8 height 29
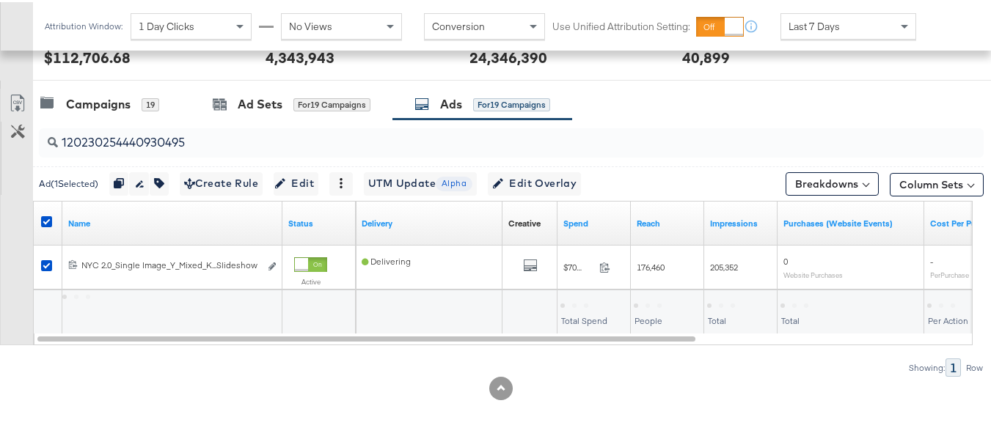
drag, startPoint x: 49, startPoint y: 218, endPoint x: 117, endPoint y: 195, distance: 71.2
click at [48, 219] on icon at bounding box center [46, 219] width 11 height 11
click at [0, 0] on input "checkbox" at bounding box center [0, 0] width 0 height 0
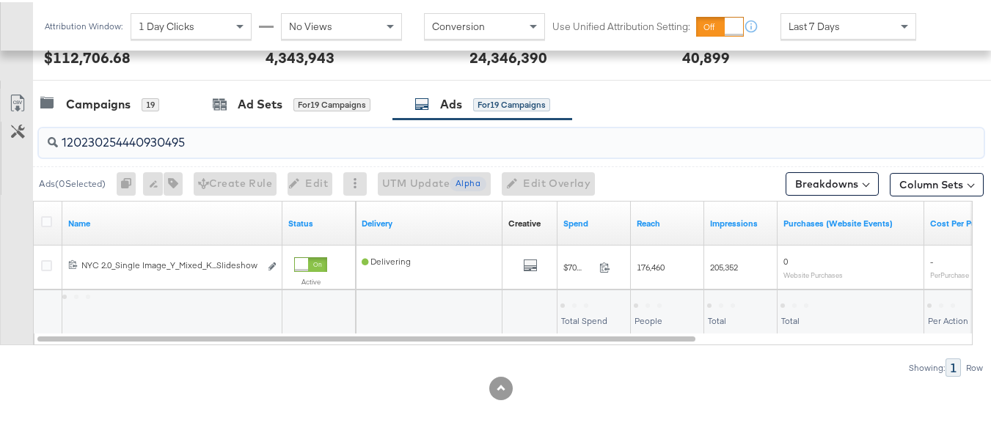
click at [199, 144] on input "120230254440930495" at bounding box center [479, 134] width 842 height 29
paste input "4"
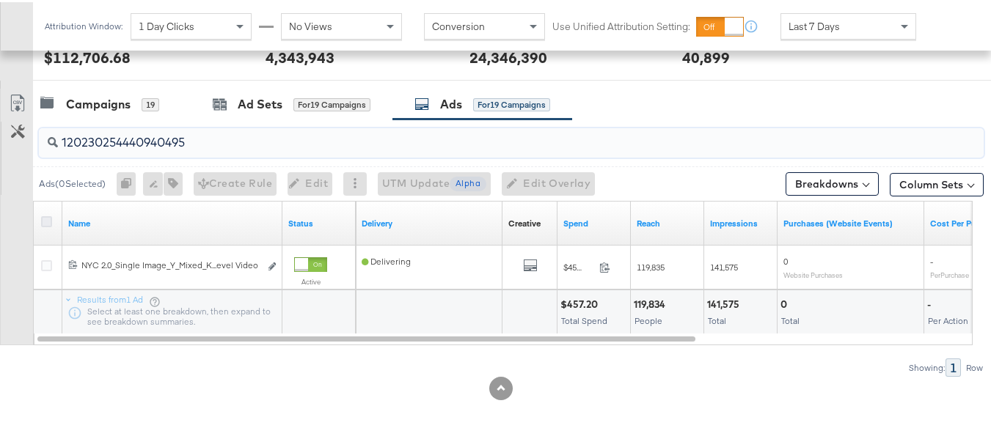
click at [44, 220] on icon at bounding box center [46, 219] width 11 height 11
click at [0, 0] on input "checkbox" at bounding box center [0, 0] width 0 height 0
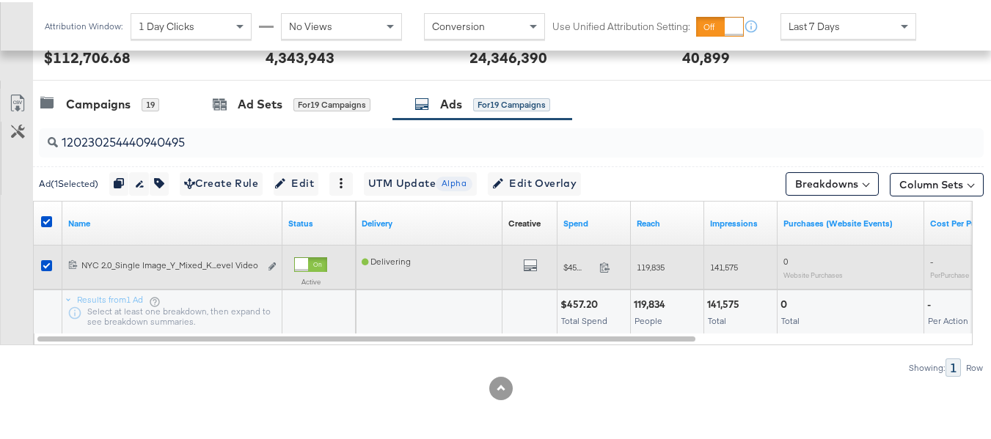
click at [267, 263] on div "Edit ad" at bounding box center [268, 264] width 17 height 15
click at [272, 263] on icon "link" at bounding box center [271, 264] width 7 height 8
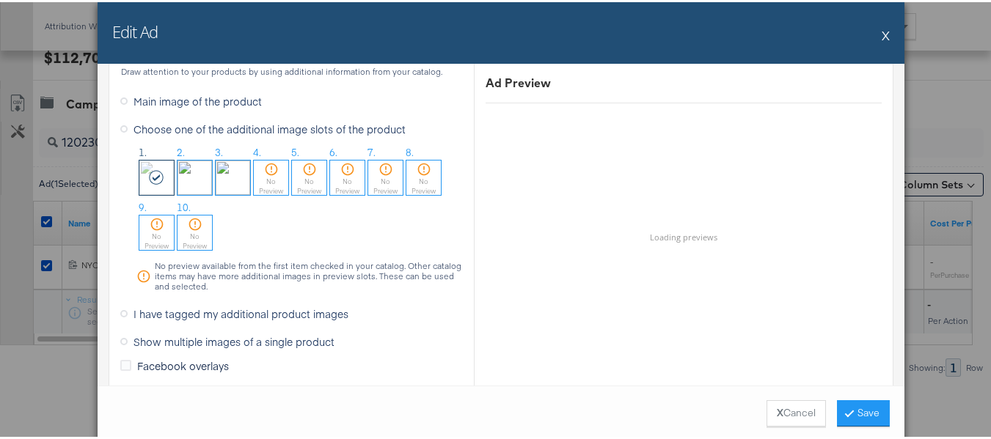
scroll to position [1173, 0]
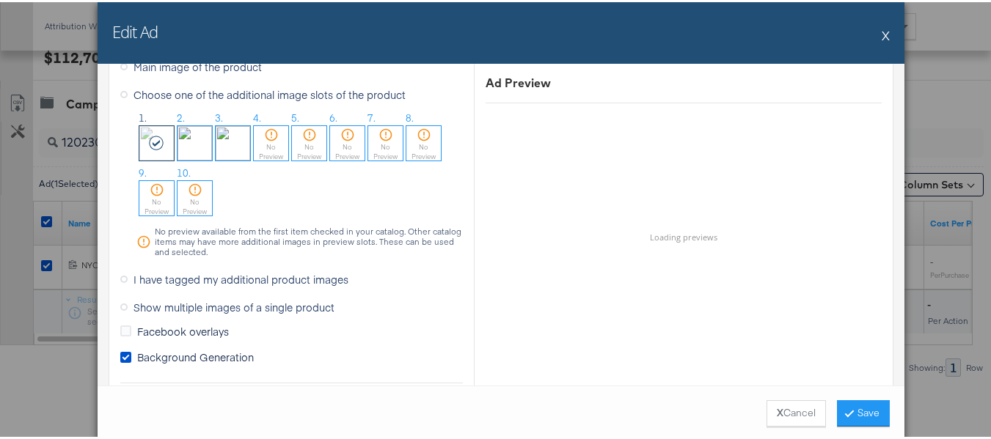
click at [883, 38] on button "X" at bounding box center [885, 32] width 8 height 29
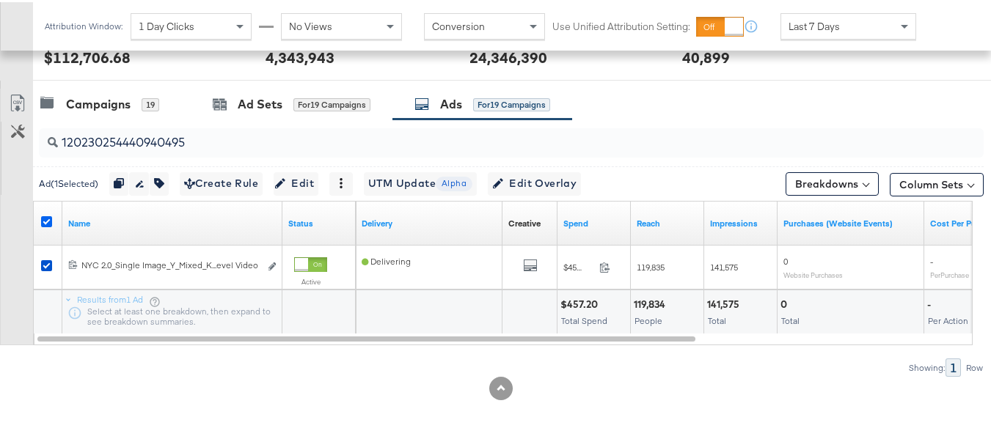
click at [45, 221] on icon at bounding box center [46, 219] width 11 height 11
click at [0, 0] on input "checkbox" at bounding box center [0, 0] width 0 height 0
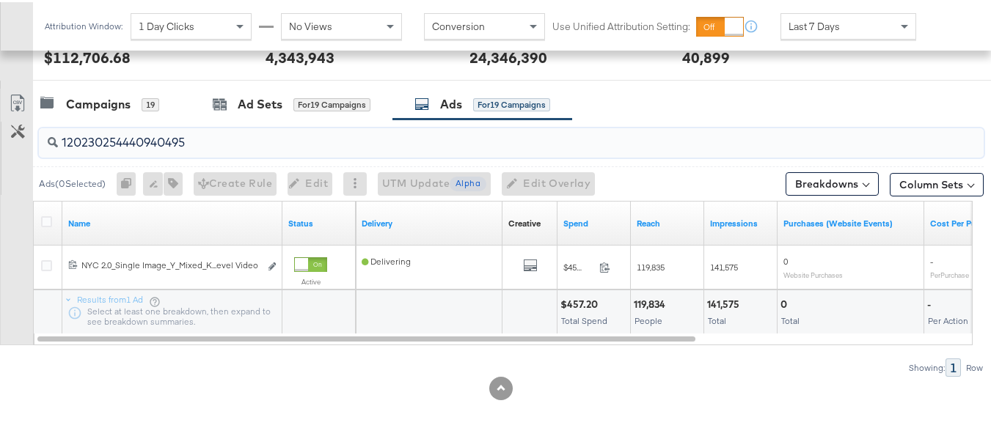
click at [172, 144] on input "120230254440940495" at bounding box center [479, 134] width 842 height 29
paste input "5"
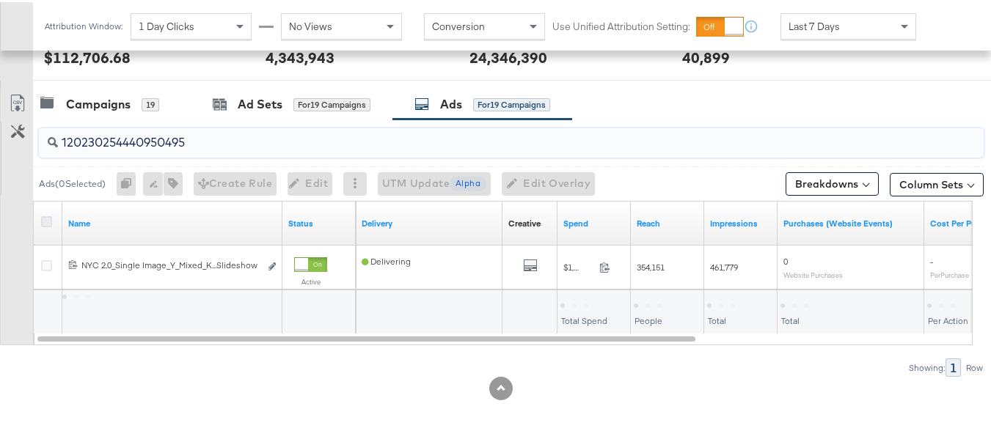
type input "120230254440950495"
click at [41, 219] on icon at bounding box center [46, 219] width 11 height 11
click at [0, 0] on input "checkbox" at bounding box center [0, 0] width 0 height 0
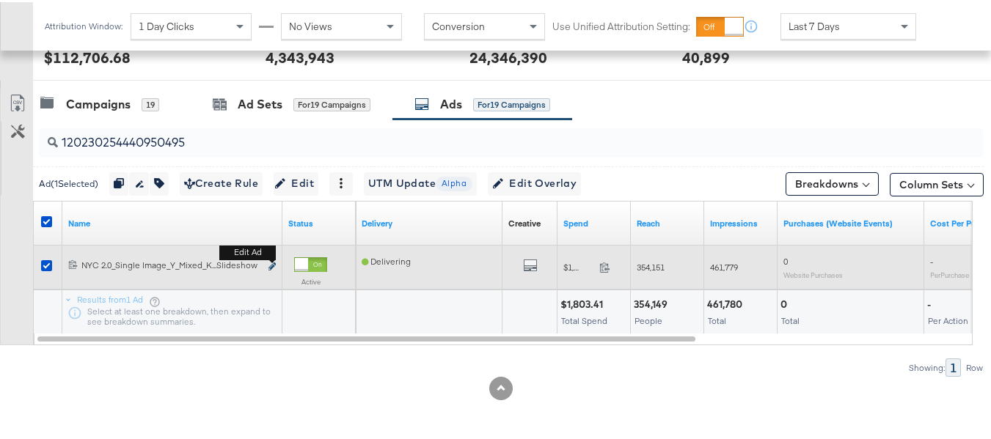
click at [271, 262] on button "Edit ad" at bounding box center [272, 264] width 9 height 15
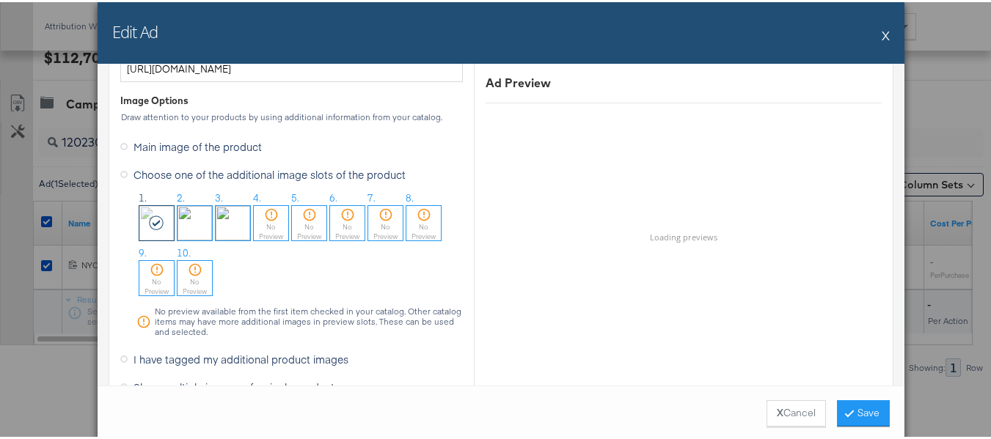
scroll to position [1100, 0]
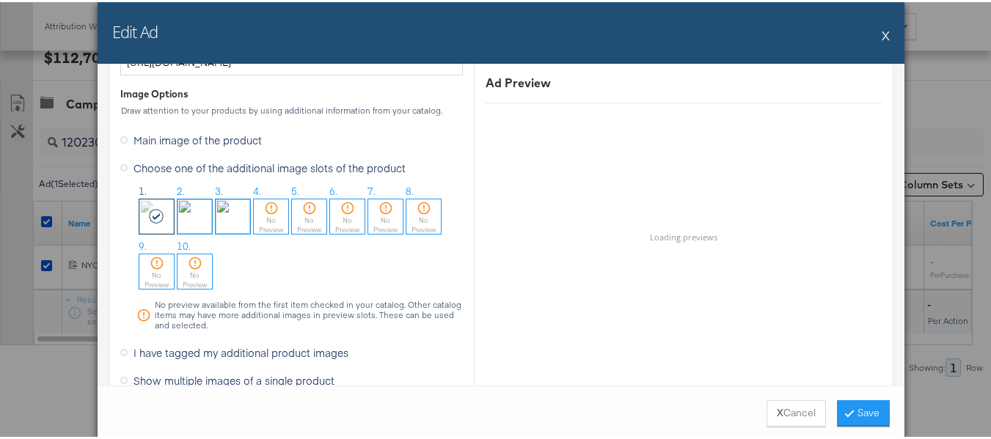
click at [881, 34] on button "X" at bounding box center [885, 32] width 8 height 29
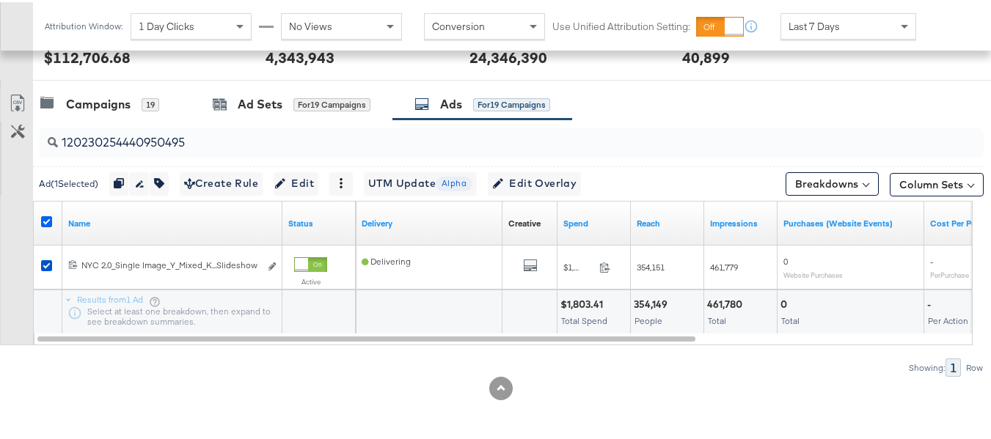
click at [43, 215] on icon at bounding box center [46, 219] width 11 height 11
click at [0, 0] on input "checkbox" at bounding box center [0, 0] width 0 height 0
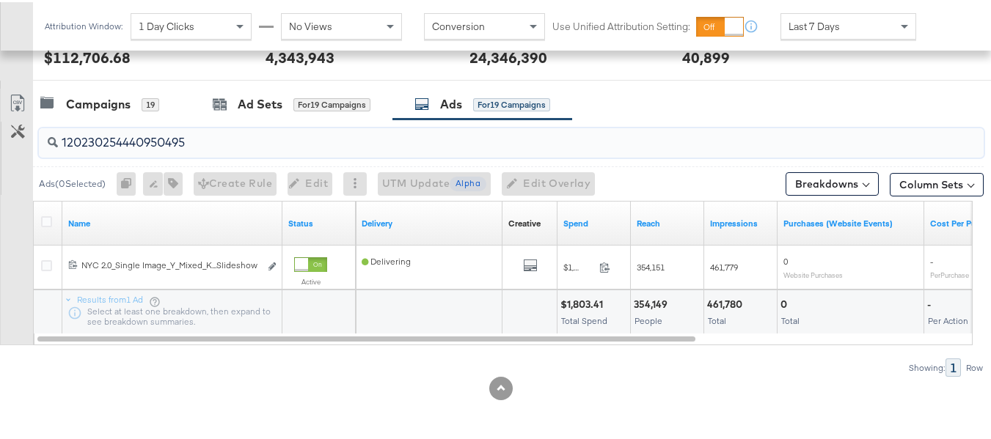
click at [191, 142] on input "120230254440950495" at bounding box center [479, 134] width 842 height 29
click at [45, 221] on icon at bounding box center [46, 219] width 11 height 11
click at [0, 0] on input "checkbox" at bounding box center [0, 0] width 0 height 0
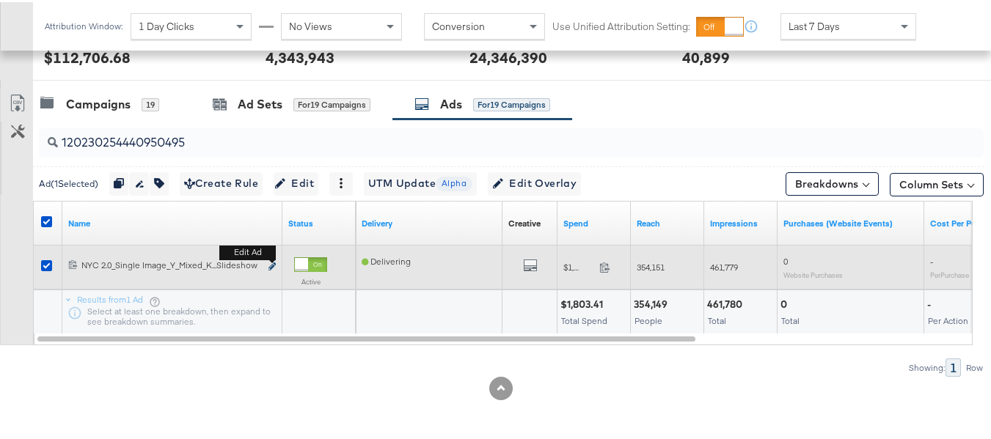
click at [271, 268] on icon "link" at bounding box center [271, 264] width 7 height 8
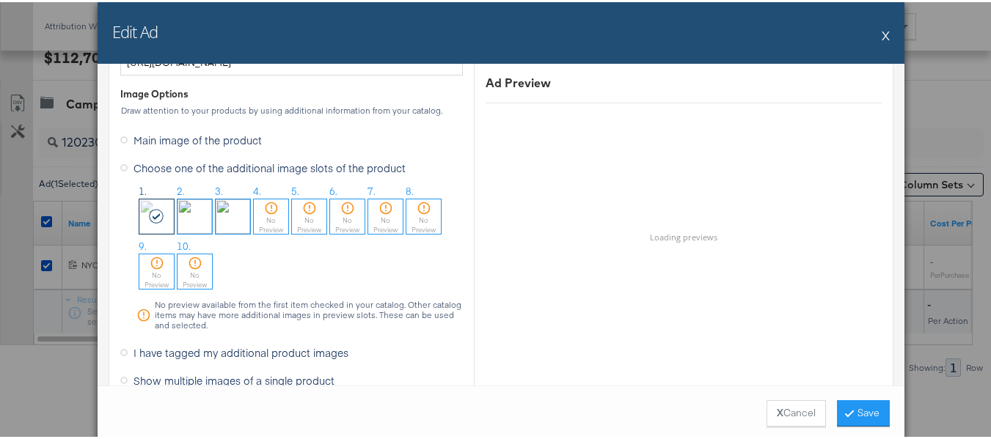
click at [885, 29] on div "Edit Ad X" at bounding box center [501, 31] width 807 height 62
click at [884, 34] on button "X" at bounding box center [885, 32] width 8 height 29
